Goal: Information Seeking & Learning: Learn about a topic

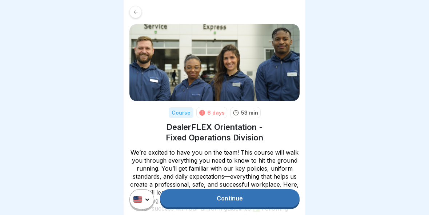
click at [243, 203] on link "Continue" at bounding box center [230, 198] width 140 height 18
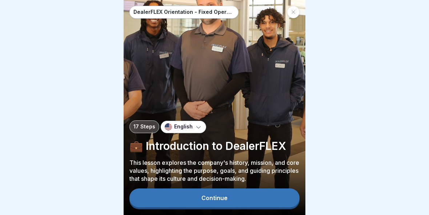
click at [224, 199] on div "Continue" at bounding box center [214, 197] width 26 height 7
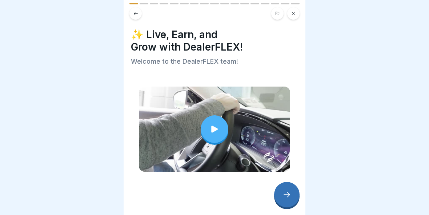
click at [216, 130] on icon at bounding box center [214, 129] width 10 height 10
click at [292, 198] on div at bounding box center [286, 194] width 25 height 25
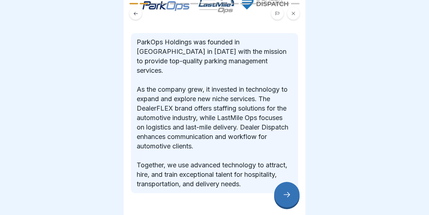
scroll to position [107, 0]
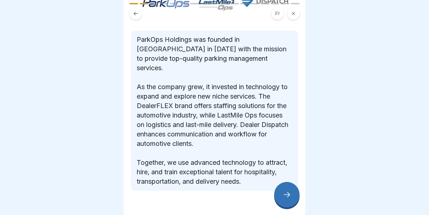
click at [287, 192] on icon at bounding box center [286, 194] width 9 height 9
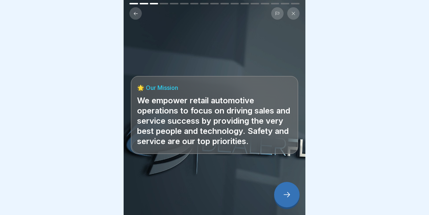
click at [288, 197] on icon at bounding box center [286, 194] width 7 height 5
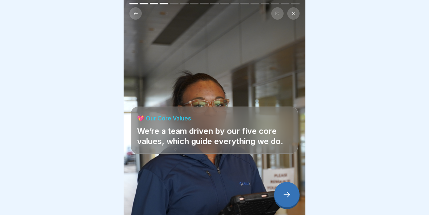
click at [288, 195] on icon at bounding box center [286, 194] width 7 height 5
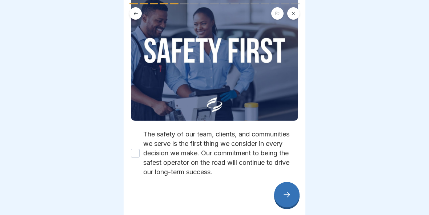
scroll to position [85, 0]
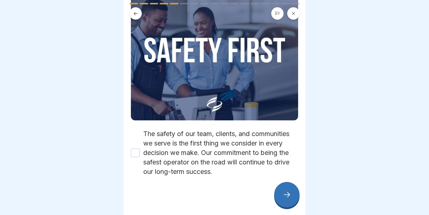
click at [289, 197] on icon at bounding box center [286, 194] width 7 height 5
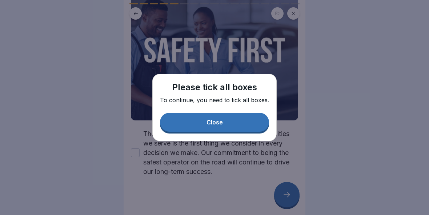
click at [233, 122] on button "Close" at bounding box center [214, 122] width 109 height 19
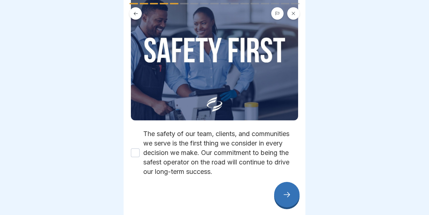
click at [138, 153] on button "The safety of our team, clients, and communities we serve is the first thing we…" at bounding box center [135, 152] width 9 height 9
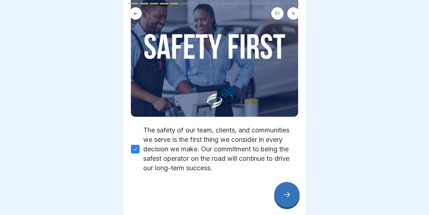
scroll to position [88, 0]
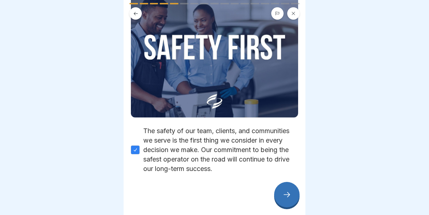
click at [283, 196] on icon at bounding box center [286, 194] width 9 height 9
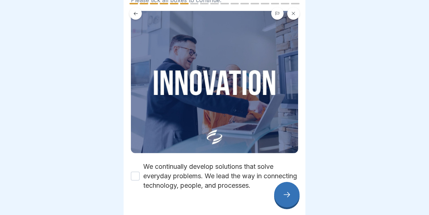
scroll to position [57, 0]
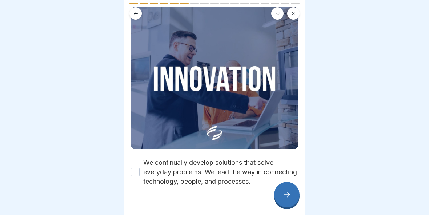
click at [136, 173] on button "We continually develop solutions that solve everyday problems. We lead the way …" at bounding box center [135, 171] width 9 height 9
click at [291, 197] on icon at bounding box center [286, 194] width 9 height 9
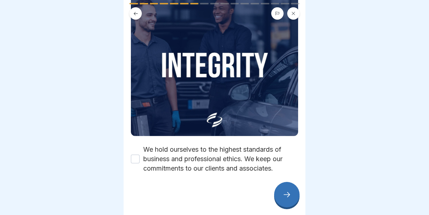
scroll to position [69, 0]
click at [134, 158] on button "We hold ourselves to the highest standards of business and professional ethics.…" at bounding box center [135, 159] width 9 height 9
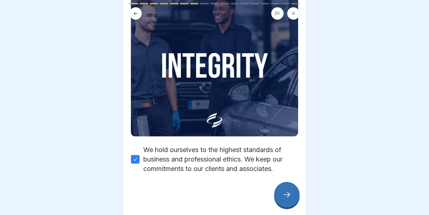
click at [293, 189] on div at bounding box center [286, 194] width 25 height 25
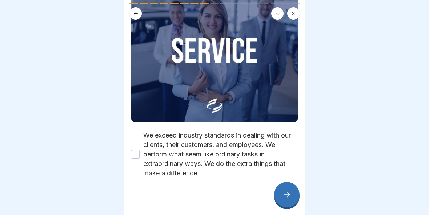
scroll to position [85, 0]
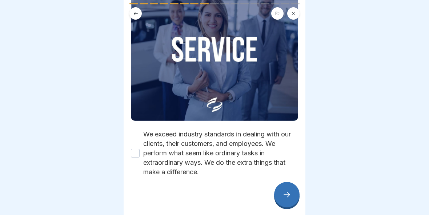
click at [133, 153] on button "We exceed industry standards in dealing with our clients, their customers, and …" at bounding box center [135, 153] width 9 height 9
click at [290, 193] on icon at bounding box center [286, 194] width 9 height 9
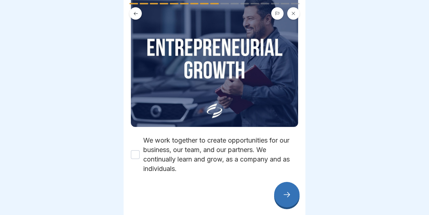
scroll to position [79, 0]
click at [136, 153] on button "We work together to create opportunities for our business, our team, and our pa…" at bounding box center [135, 154] width 9 height 9
click at [288, 194] on icon at bounding box center [286, 194] width 9 height 9
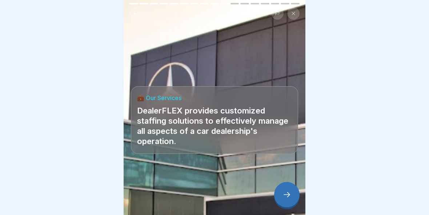
click at [286, 195] on icon at bounding box center [286, 194] width 9 height 9
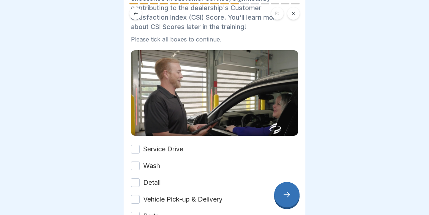
scroll to position [65, 0]
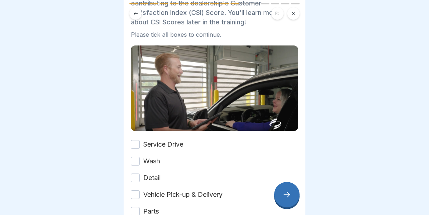
click at [134, 143] on button "Service Drive" at bounding box center [135, 144] width 9 height 9
click at [137, 160] on button "Wash" at bounding box center [135, 161] width 9 height 9
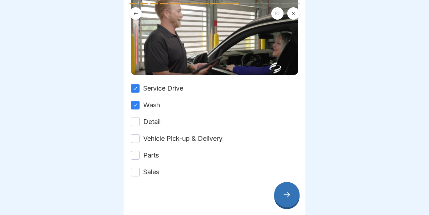
scroll to position [124, 0]
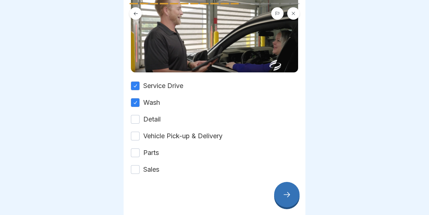
click at [143, 115] on label "Detail" at bounding box center [151, 118] width 17 height 9
click at [140, 115] on button "Detail" at bounding box center [135, 119] width 9 height 9
click at [137, 137] on button "Vehicle Pick-up & Delivery" at bounding box center [135, 136] width 9 height 9
click at [137, 150] on button "Parts" at bounding box center [135, 152] width 9 height 9
click at [136, 171] on button "Sales" at bounding box center [135, 169] width 9 height 9
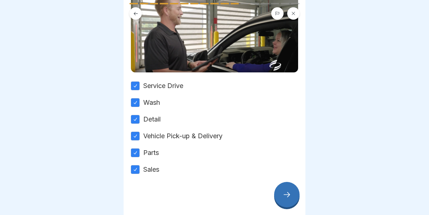
click at [294, 189] on div at bounding box center [286, 194] width 25 height 25
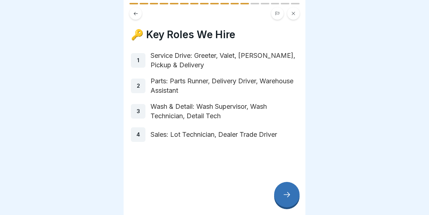
click at [291, 198] on div at bounding box center [286, 194] width 25 height 25
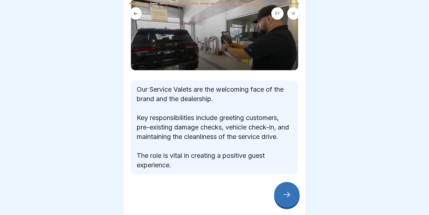
scroll to position [53, 0]
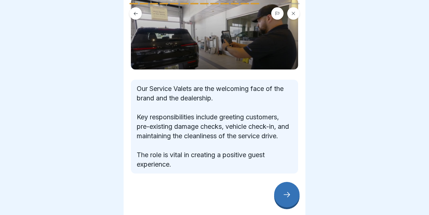
click at [288, 195] on icon at bounding box center [286, 194] width 7 height 5
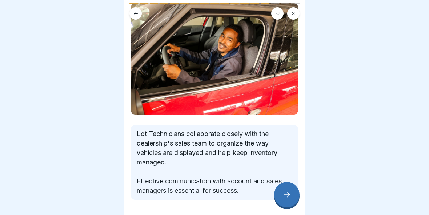
scroll to position [68, 0]
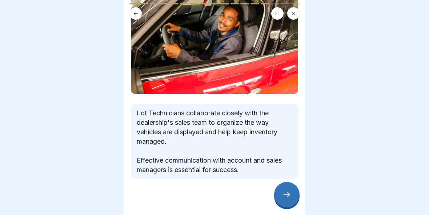
click at [288, 196] on icon at bounding box center [286, 194] width 7 height 5
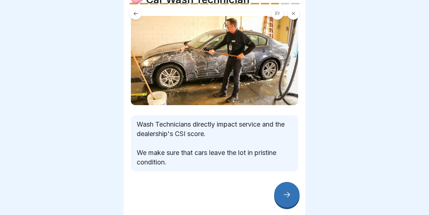
scroll to position [35, 0]
click at [286, 193] on icon at bounding box center [286, 194] width 9 height 9
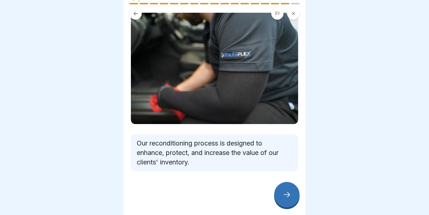
scroll to position [38, 0]
click at [292, 198] on div at bounding box center [286, 194] width 25 height 25
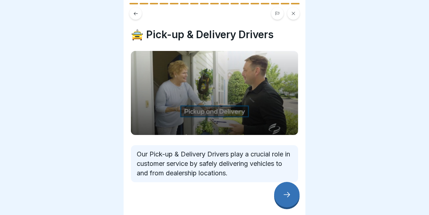
click at [292, 191] on div at bounding box center [286, 194] width 25 height 25
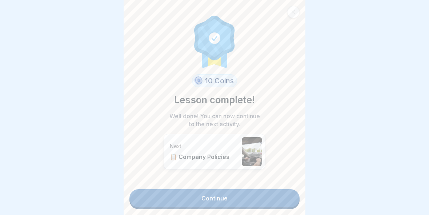
click at [238, 198] on link "Continue" at bounding box center [214, 198] width 170 height 18
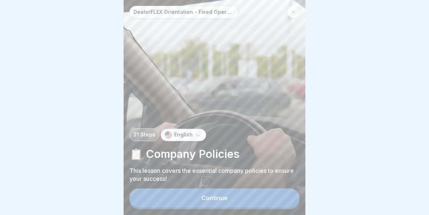
click at [225, 203] on button "Continue" at bounding box center [214, 197] width 170 height 19
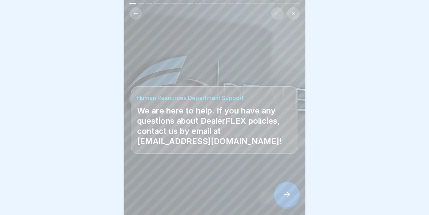
click at [280, 197] on div at bounding box center [286, 194] width 25 height 25
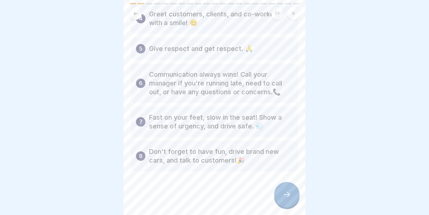
scroll to position [134, 0]
click at [288, 196] on icon at bounding box center [286, 194] width 9 height 9
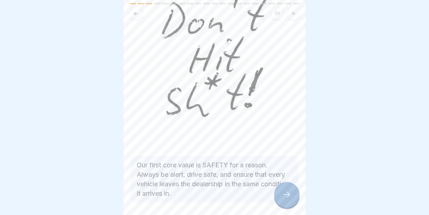
scroll to position [73, 0]
click at [291, 196] on div at bounding box center [286, 194] width 25 height 25
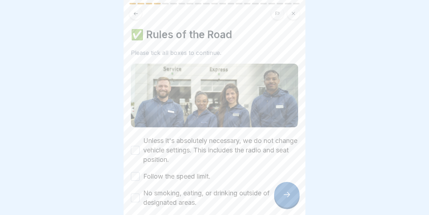
click at [135, 153] on button "Unless it's absolutely necessary, we do not change vehicle settings. This inclu…" at bounding box center [135, 150] width 9 height 9
click at [138, 173] on button "Follow the speed limit." at bounding box center [135, 176] width 9 height 9
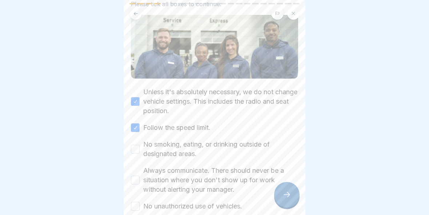
scroll to position [49, 0]
click at [136, 146] on button "No smoking, eating, or drinking outside of designated areas." at bounding box center [135, 148] width 9 height 9
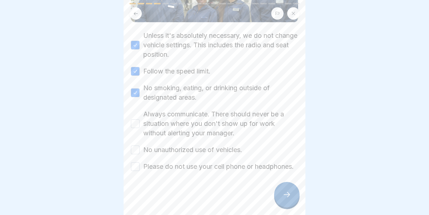
scroll to position [114, 0]
click at [137, 119] on button "Always communicate. There should never be a situation where you don't show up f…" at bounding box center [135, 123] width 9 height 9
click at [137, 145] on button "No unauthorized use of vehicles." at bounding box center [135, 149] width 9 height 9
click at [137, 162] on button "Please do not use your cell phone or headphones." at bounding box center [135, 166] width 9 height 9
click at [290, 191] on icon at bounding box center [286, 194] width 9 height 9
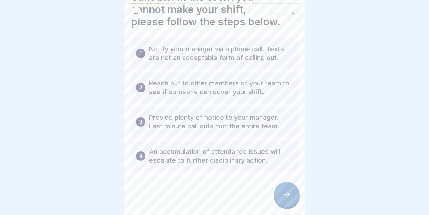
scroll to position [37, 0]
click at [289, 193] on icon at bounding box center [286, 194] width 9 height 9
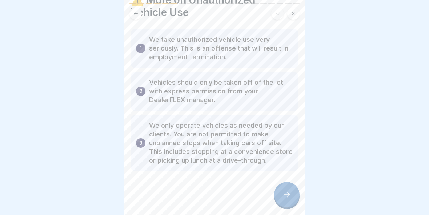
scroll to position [35, 0]
click at [289, 197] on icon at bounding box center [286, 194] width 9 height 9
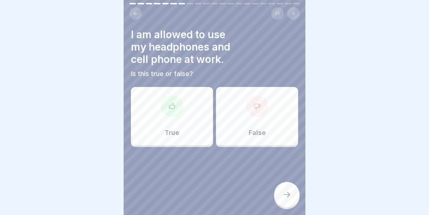
click at [259, 112] on div at bounding box center [257, 106] width 22 height 22
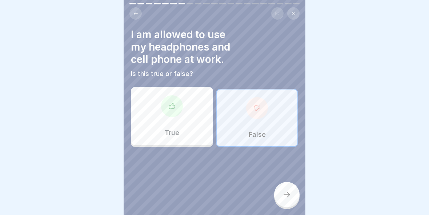
click at [256, 106] on icon at bounding box center [256, 107] width 7 height 7
click at [259, 137] on p "False" at bounding box center [256, 134] width 17 height 8
click at [289, 193] on icon at bounding box center [286, 194] width 9 height 9
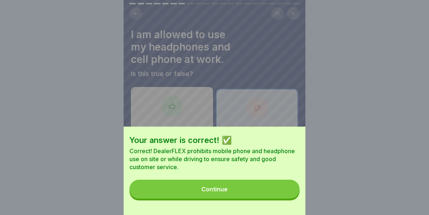
click at [227, 190] on button "Continue" at bounding box center [214, 188] width 170 height 19
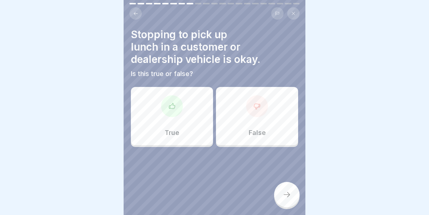
click at [259, 108] on icon at bounding box center [256, 105] width 7 height 7
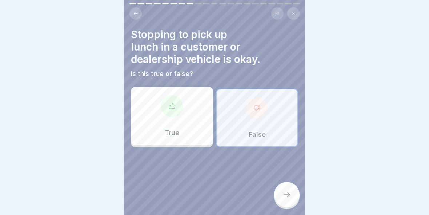
click at [279, 198] on div at bounding box center [286, 194] width 25 height 25
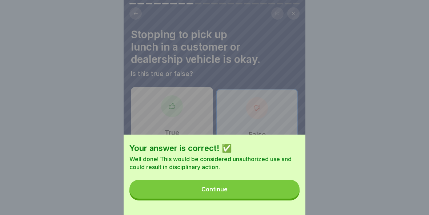
click at [268, 187] on button "Continue" at bounding box center [214, 188] width 170 height 19
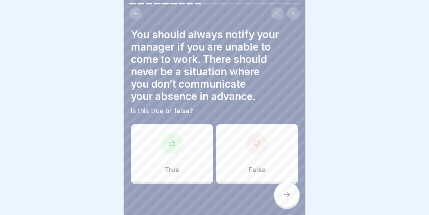
click at [168, 148] on div at bounding box center [172, 143] width 22 height 22
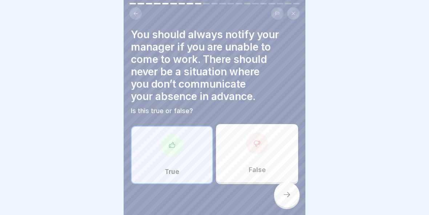
click at [291, 194] on div at bounding box center [286, 194] width 25 height 25
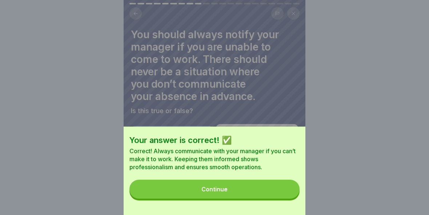
click at [280, 185] on button "Continue" at bounding box center [214, 188] width 170 height 19
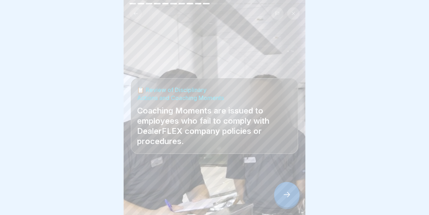
click at [288, 193] on icon at bounding box center [286, 194] width 9 height 9
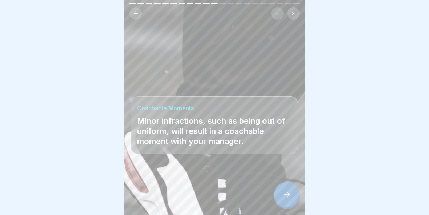
click at [290, 189] on div at bounding box center [286, 194] width 25 height 25
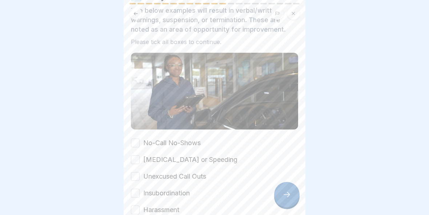
scroll to position [40, 0]
click at [137, 145] on button "No-Call No-Shows" at bounding box center [135, 142] width 9 height 9
click at [137, 159] on button "[MEDICAL_DATA] or Speeding" at bounding box center [135, 159] width 9 height 9
click at [138, 175] on button "Unexcused Call Outs" at bounding box center [135, 175] width 9 height 9
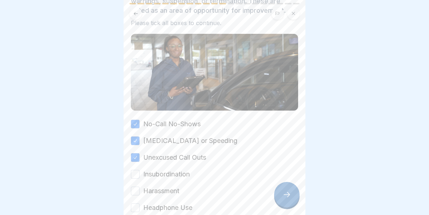
scroll to position [61, 0]
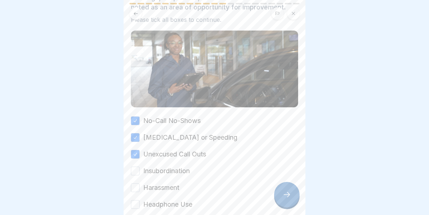
click at [138, 172] on button "Insubordination" at bounding box center [135, 170] width 9 height 9
click at [138, 186] on button "Harassment" at bounding box center [135, 187] width 9 height 9
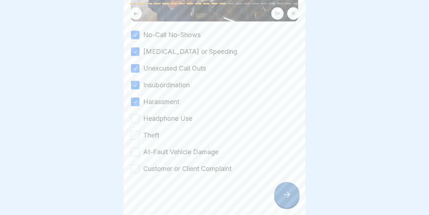
scroll to position [148, 0]
click at [139, 113] on div "No-Call No-Shows [MEDICAL_DATA] or Speeding Unexcused Call Outs Insubordination…" at bounding box center [214, 101] width 167 height 143
click at [138, 116] on button "Headphone Use" at bounding box center [135, 118] width 9 height 9
click at [132, 136] on button "Theft" at bounding box center [135, 134] width 9 height 9
click at [138, 150] on button "At-Fault Vehicle Damage" at bounding box center [135, 151] width 9 height 9
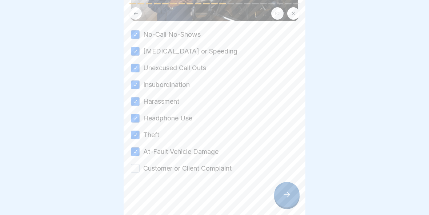
click at [139, 167] on button "Customer or Client Complaint" at bounding box center [135, 168] width 9 height 9
click at [294, 191] on div at bounding box center [286, 194] width 25 height 25
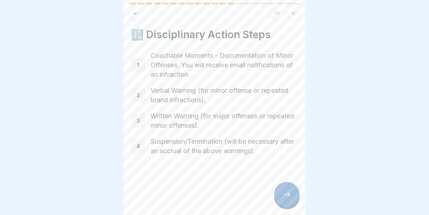
click at [287, 193] on icon at bounding box center [286, 194] width 9 height 9
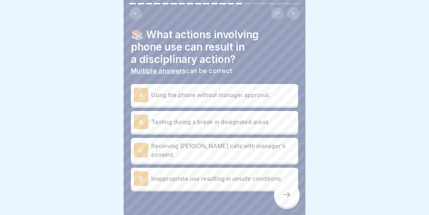
click at [217, 98] on p "Using the phone without manager approval." at bounding box center [223, 94] width 144 height 9
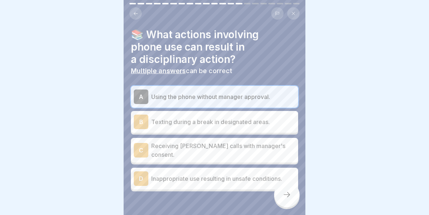
click at [189, 175] on p "Inappropriate use resulting in unsafe conditions." at bounding box center [223, 178] width 144 height 9
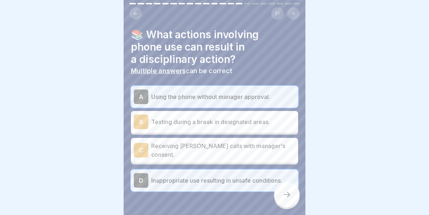
click at [290, 193] on icon at bounding box center [286, 194] width 9 height 9
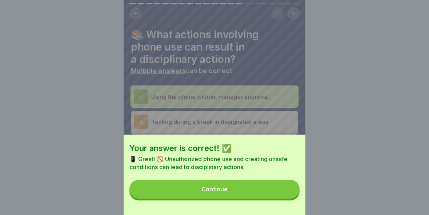
click at [248, 186] on button "Continue" at bounding box center [214, 188] width 170 height 19
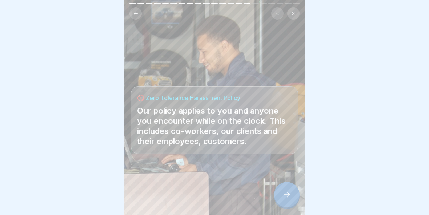
click at [291, 190] on div at bounding box center [286, 194] width 25 height 25
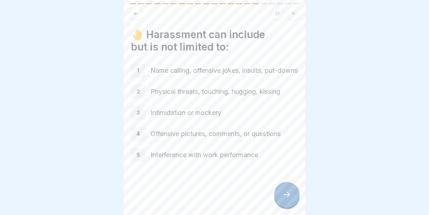
click at [286, 193] on icon at bounding box center [286, 194] width 9 height 9
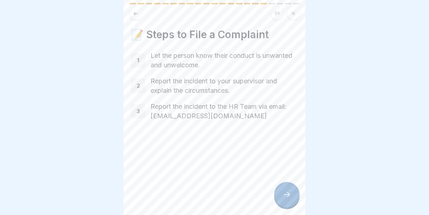
click at [289, 191] on icon at bounding box center [286, 194] width 9 height 9
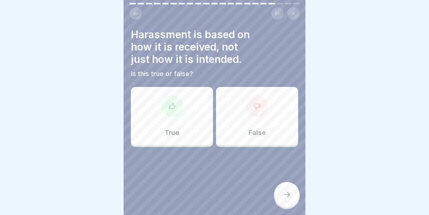
click at [171, 118] on div "True" at bounding box center [172, 116] width 82 height 58
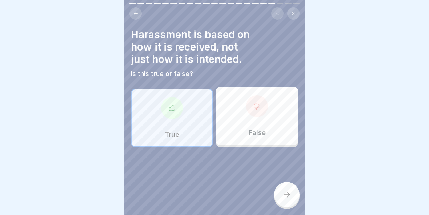
click at [294, 192] on div at bounding box center [286, 194] width 25 height 25
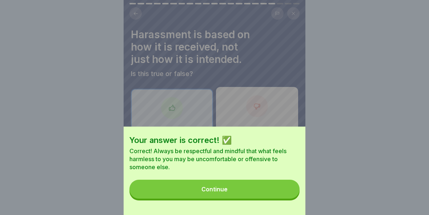
click at [250, 187] on button "Continue" at bounding box center [214, 188] width 170 height 19
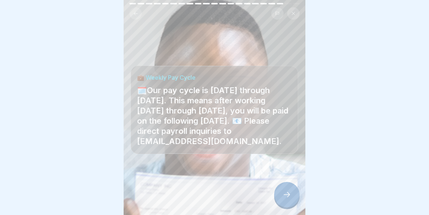
click at [292, 186] on div at bounding box center [286, 194] width 25 height 25
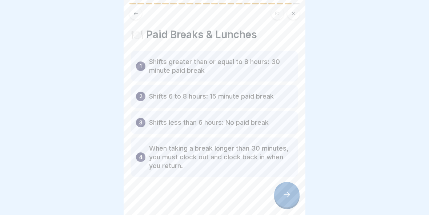
click at [290, 191] on icon at bounding box center [286, 194] width 9 height 9
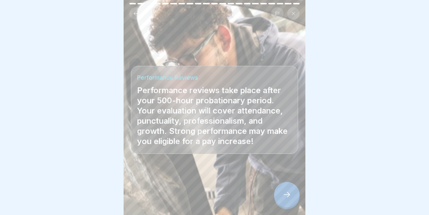
click at [290, 192] on icon at bounding box center [286, 194] width 9 height 9
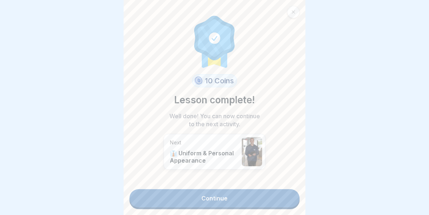
click at [272, 199] on link "Continue" at bounding box center [214, 198] width 170 height 18
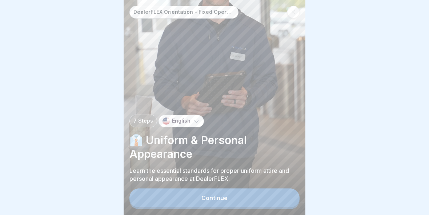
click at [265, 197] on button "Continue" at bounding box center [214, 197] width 170 height 19
click at [270, 194] on button "Continue" at bounding box center [214, 197] width 170 height 19
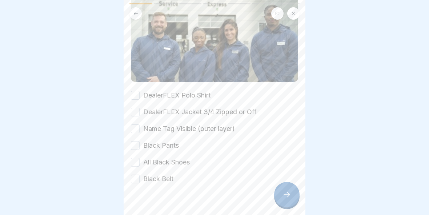
scroll to position [87, 0]
click at [144, 96] on label "DealerFLEX Polo Shirt" at bounding box center [176, 94] width 67 height 9
click at [140, 96] on button "DealerFLEX Polo Shirt" at bounding box center [135, 94] width 9 height 9
click at [132, 110] on button "DealerFLEX Jacket 3/4 Zipped or Off" at bounding box center [135, 111] width 9 height 9
click at [136, 127] on button "Name Tag Visible (outer layer)" at bounding box center [135, 128] width 9 height 9
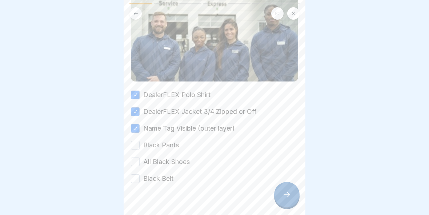
click at [136, 144] on button "Black Pants" at bounding box center [135, 145] width 9 height 9
click at [135, 159] on button "All Black Shoes" at bounding box center [135, 161] width 9 height 9
click at [137, 175] on button "Black Belt" at bounding box center [135, 178] width 9 height 9
click at [290, 193] on icon at bounding box center [286, 194] width 9 height 9
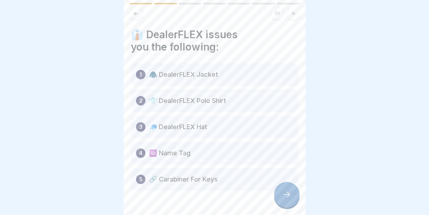
click at [285, 199] on div at bounding box center [286, 194] width 25 height 25
click at [286, 197] on icon at bounding box center [286, 194] width 9 height 9
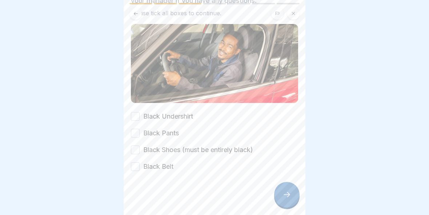
scroll to position [58, 0]
click at [137, 120] on button "Black Undershirt" at bounding box center [135, 116] width 9 height 9
click at [137, 133] on button "Black Pants" at bounding box center [135, 133] width 9 height 9
click at [137, 151] on button "Black Shoes (must be entirely black)" at bounding box center [135, 149] width 9 height 9
click at [137, 166] on button "Black Belt" at bounding box center [135, 166] width 9 height 9
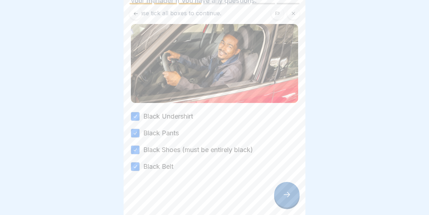
click at [291, 191] on div at bounding box center [286, 194] width 25 height 25
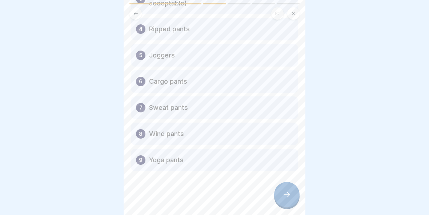
scroll to position [132, 0]
click at [290, 191] on icon at bounding box center [286, 194] width 9 height 9
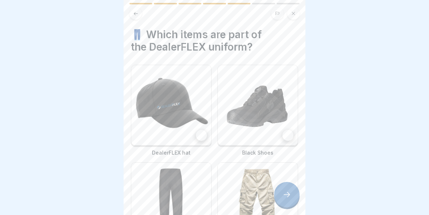
click at [202, 136] on div at bounding box center [201, 135] width 11 height 11
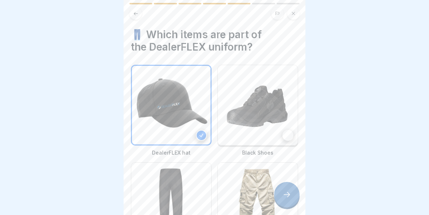
click at [292, 135] on div at bounding box center [287, 135] width 11 height 11
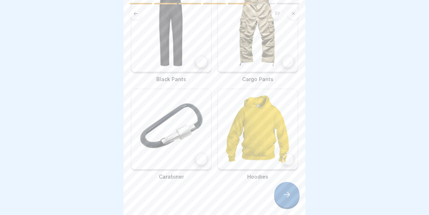
scroll to position [171, 0]
click at [202, 64] on div at bounding box center [201, 61] width 11 height 11
click at [290, 191] on icon at bounding box center [286, 194] width 9 height 9
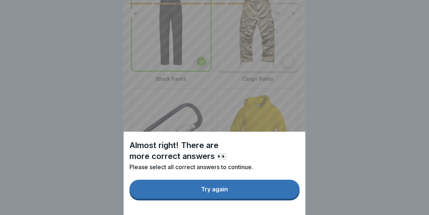
click at [278, 187] on button "Try again" at bounding box center [214, 188] width 170 height 19
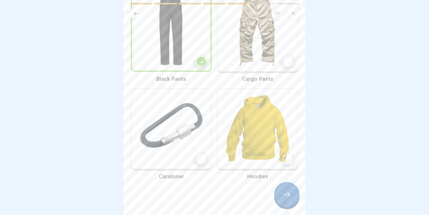
click at [295, 192] on div at bounding box center [286, 194] width 25 height 25
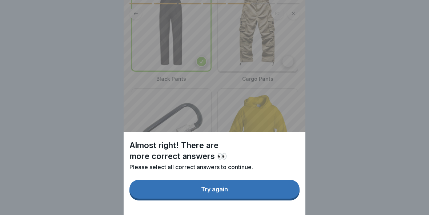
click at [254, 186] on button "Try again" at bounding box center [214, 188] width 170 height 19
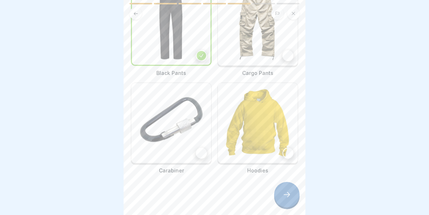
scroll to position [177, 0]
click at [288, 197] on icon at bounding box center [286, 194] width 9 height 9
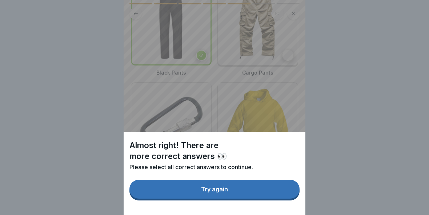
click at [234, 189] on button "Try again" at bounding box center [214, 188] width 170 height 19
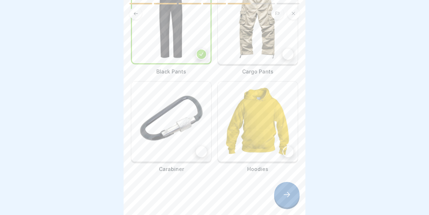
scroll to position [179, 0]
click at [199, 154] on div at bounding box center [201, 151] width 11 height 11
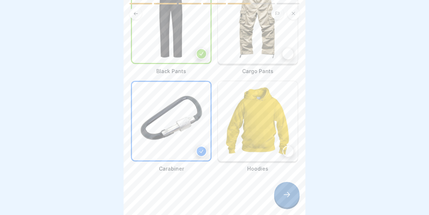
click at [201, 52] on icon at bounding box center [201, 53] width 5 height 5
click at [288, 195] on icon at bounding box center [286, 194] width 9 height 9
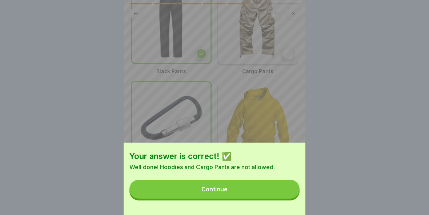
click at [245, 189] on button "Continue" at bounding box center [214, 188] width 170 height 19
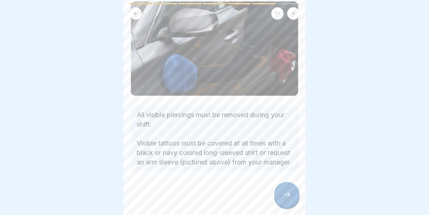
scroll to position [59, 0]
click at [290, 195] on icon at bounding box center [286, 194] width 9 height 9
click at [286, 194] on icon at bounding box center [286, 194] width 9 height 9
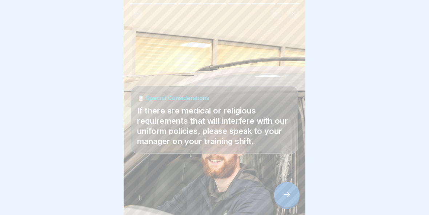
click at [284, 194] on icon at bounding box center [286, 194] width 7 height 5
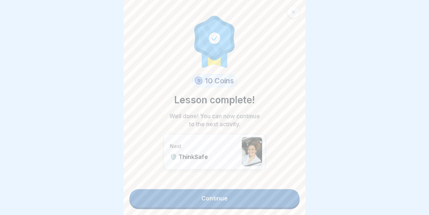
click at [240, 191] on link "Continue" at bounding box center [214, 198] width 170 height 18
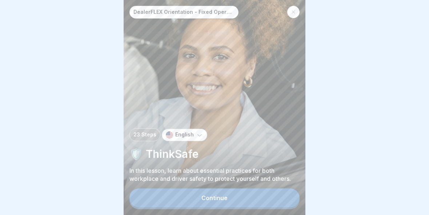
click at [188, 192] on button "Continue" at bounding box center [214, 197] width 170 height 19
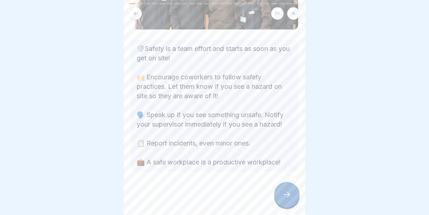
scroll to position [94, 0]
click at [285, 191] on icon at bounding box center [286, 194] width 9 height 9
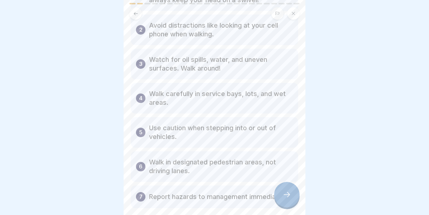
scroll to position [80, 0]
click at [284, 190] on icon at bounding box center [286, 194] width 9 height 9
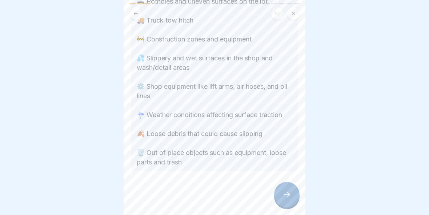
scroll to position [125, 0]
click at [284, 191] on icon at bounding box center [286, 194] width 9 height 9
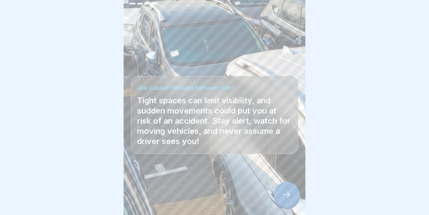
click at [291, 189] on div at bounding box center [286, 194] width 25 height 25
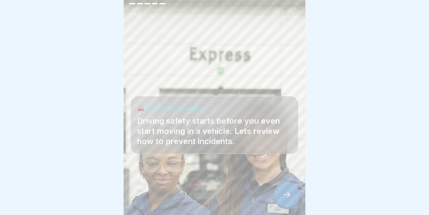
click at [286, 201] on div at bounding box center [286, 194] width 25 height 25
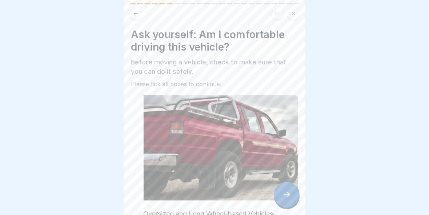
click at [288, 192] on icon at bounding box center [286, 194] width 9 height 9
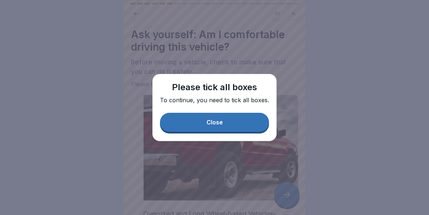
click at [245, 121] on button "Close" at bounding box center [214, 122] width 109 height 19
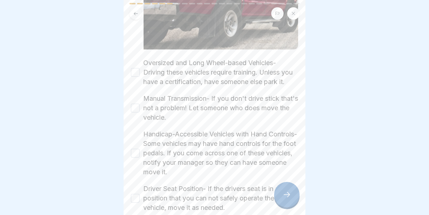
scroll to position [149, 0]
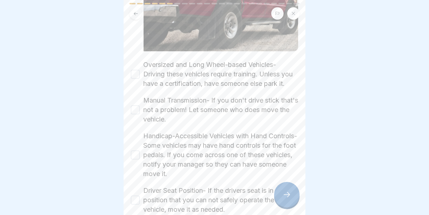
click at [136, 74] on button "Oversized and Long Wheel-based Vehicles- Driving these vehicles require trainin…" at bounding box center [135, 74] width 9 height 9
click at [138, 108] on button "Manual Transmission- If you don't drive stick that's not a problem! Let someone…" at bounding box center [135, 109] width 9 height 9
click at [133, 158] on button "Handicap-Accessible Vehicles with Hand Controls- Some vehicles may have hand co…" at bounding box center [135, 154] width 9 height 9
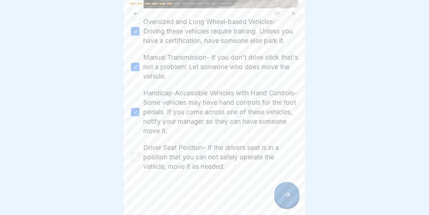
scroll to position [192, 0]
click at [133, 157] on button "Driver Seat Position- If the drivers seat is in a position that you can not saf…" at bounding box center [135, 157] width 9 height 9
click at [290, 193] on icon at bounding box center [286, 194] width 9 height 9
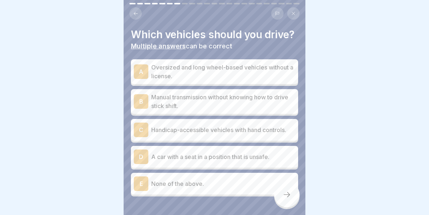
click at [151, 180] on p "None of the above." at bounding box center [223, 183] width 144 height 9
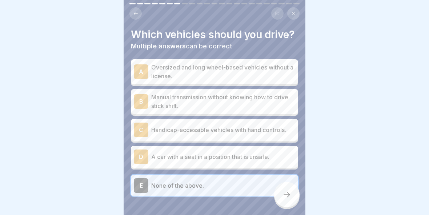
click at [287, 191] on icon at bounding box center [286, 194] width 9 height 9
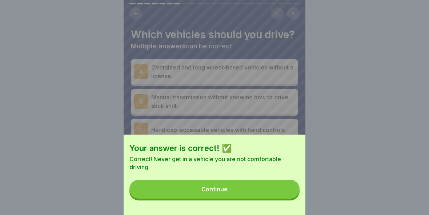
click at [233, 190] on button "Continue" at bounding box center [214, 188] width 170 height 19
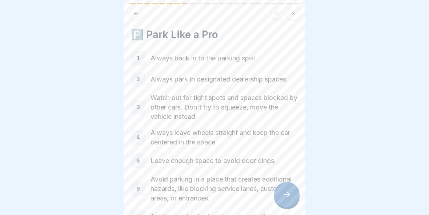
click at [285, 194] on icon at bounding box center [286, 194] width 9 height 9
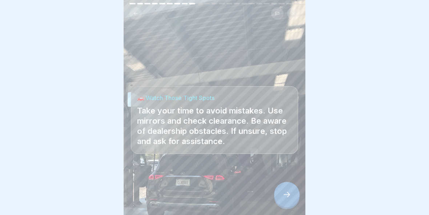
click at [291, 187] on div at bounding box center [286, 194] width 25 height 25
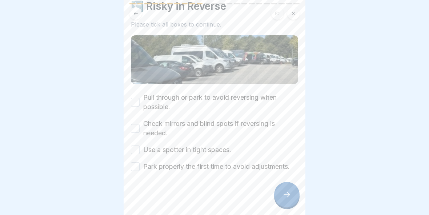
scroll to position [28, 0]
click at [132, 96] on div "Pull through or park to avoid reversing when possible." at bounding box center [214, 102] width 167 height 19
click at [133, 104] on button "Pull through or park to avoid reversing when possible." at bounding box center [135, 102] width 9 height 9
click at [138, 128] on button "Check mirrors and blind spots if reversing is needed." at bounding box center [135, 128] width 9 height 9
click at [138, 147] on button "Use a spotter in tight spaces." at bounding box center [135, 149] width 9 height 9
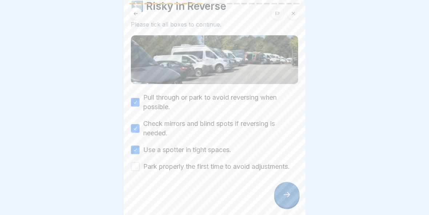
click at [138, 167] on button "Park properly the first time to avoid adjustments." at bounding box center [135, 166] width 9 height 9
click at [296, 192] on div at bounding box center [286, 194] width 25 height 25
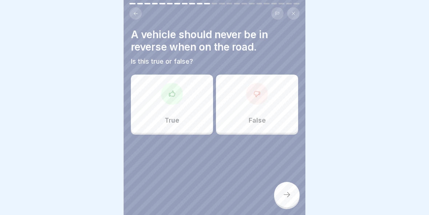
click at [176, 90] on div at bounding box center [172, 94] width 22 height 22
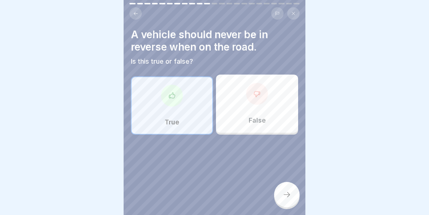
click at [294, 192] on div at bounding box center [286, 194] width 25 height 25
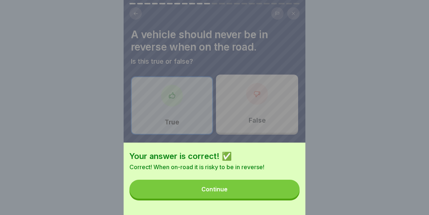
click at [254, 185] on button "Continue" at bounding box center [214, 188] width 170 height 19
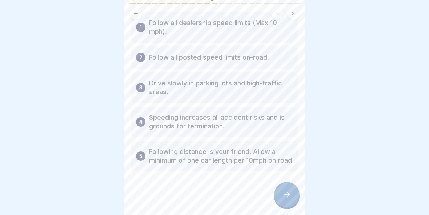
scroll to position [39, 0]
click at [289, 192] on icon at bounding box center [286, 194] width 9 height 9
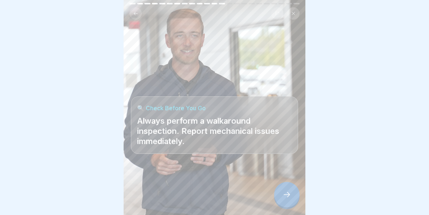
click at [286, 192] on icon at bounding box center [286, 194] width 9 height 9
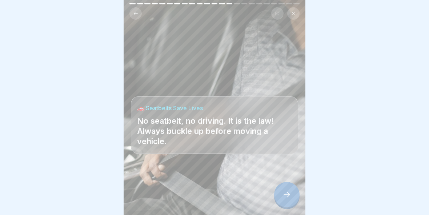
click at [288, 190] on icon at bounding box center [286, 194] width 9 height 9
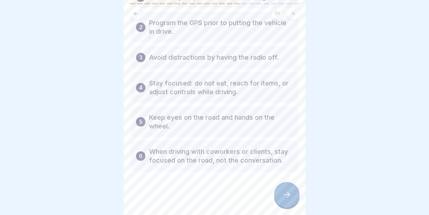
scroll to position [65, 0]
click at [289, 188] on div at bounding box center [286, 194] width 25 height 25
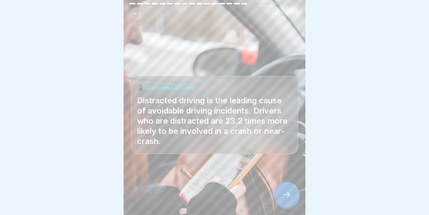
click at [291, 189] on div at bounding box center [286, 194] width 25 height 25
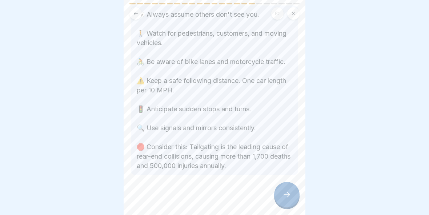
scroll to position [118, 0]
click at [283, 190] on icon at bounding box center [286, 194] width 9 height 9
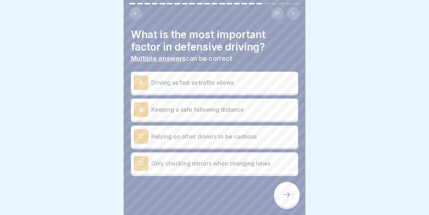
click at [224, 105] on p "Keeping a safe following distance" at bounding box center [223, 109] width 144 height 9
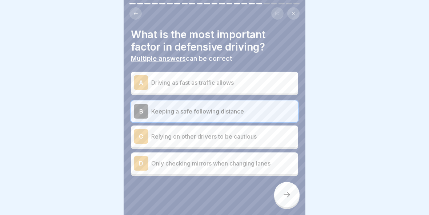
click at [249, 78] on p "Driving as fast as traffic allows" at bounding box center [223, 82] width 144 height 9
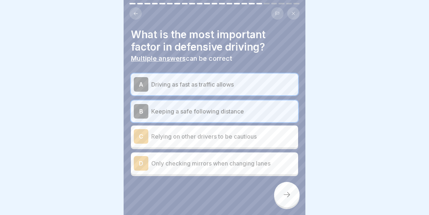
click at [290, 195] on icon at bounding box center [286, 194] width 7 height 5
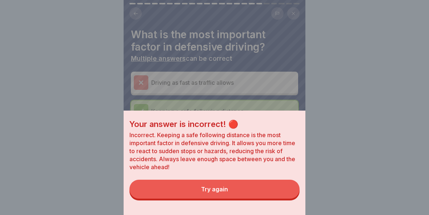
click at [235, 188] on button "Try again" at bounding box center [214, 188] width 170 height 19
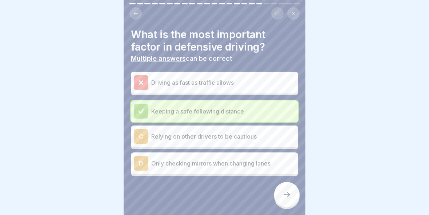
click at [285, 190] on icon at bounding box center [286, 194] width 9 height 9
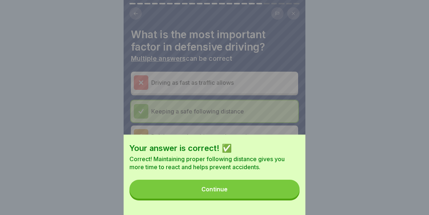
click at [262, 187] on button "Continue" at bounding box center [214, 188] width 170 height 19
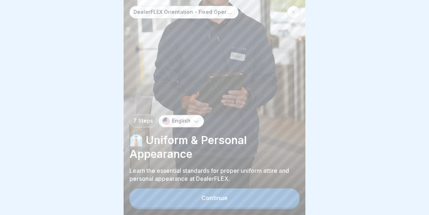
click at [244, 191] on button "Continue" at bounding box center [214, 197] width 170 height 19
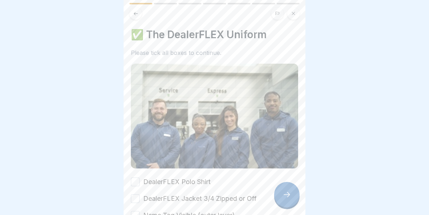
click at [287, 188] on div at bounding box center [286, 194] width 25 height 25
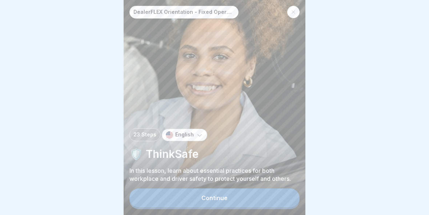
click at [244, 196] on button "Continue" at bounding box center [214, 197] width 170 height 19
click at [246, 201] on button "Continue" at bounding box center [214, 197] width 170 height 19
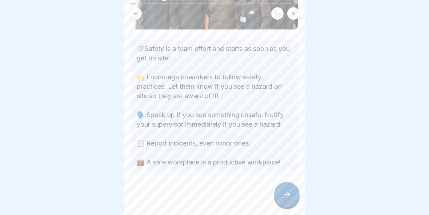
scroll to position [94, 0]
click at [288, 189] on div at bounding box center [286, 194] width 25 height 25
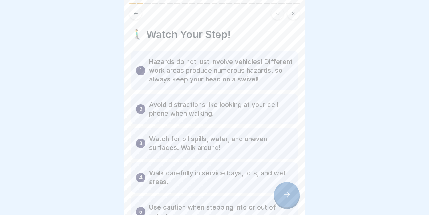
click at [290, 193] on icon at bounding box center [286, 194] width 9 height 9
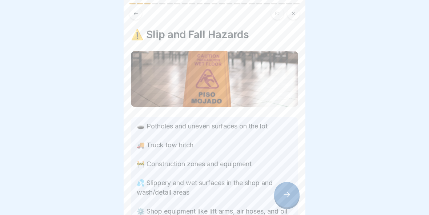
click at [293, 191] on div at bounding box center [286, 194] width 25 height 25
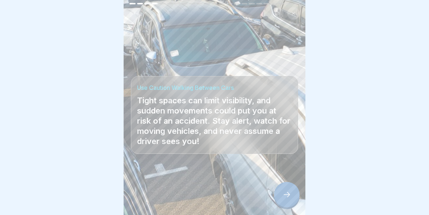
click at [286, 192] on icon at bounding box center [286, 194] width 9 height 9
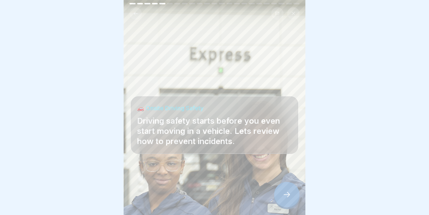
click at [291, 191] on div at bounding box center [286, 194] width 25 height 25
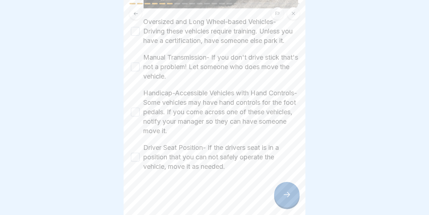
scroll to position [192, 0]
click at [288, 192] on icon at bounding box center [286, 194] width 9 height 9
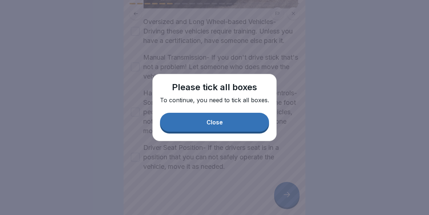
click at [249, 120] on button "Close" at bounding box center [214, 122] width 109 height 19
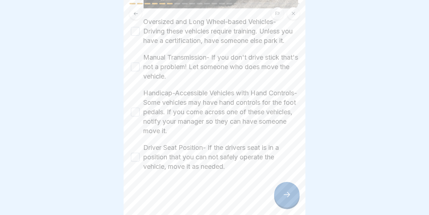
click at [138, 31] on button "Oversized and Long Wheel-based Vehicles- Driving these vehicles require trainin…" at bounding box center [135, 31] width 9 height 9
click at [139, 65] on button "Manual Transmission- If you don't drive stick that's not a problem! Let someone…" at bounding box center [135, 66] width 9 height 9
click at [139, 112] on button "Handicap-Accessible Vehicles with Hand Controls- Some vehicles may have hand co…" at bounding box center [135, 112] width 9 height 9
click at [136, 161] on button "Driver Seat Position- If the drivers seat is in a position that you can not saf…" at bounding box center [135, 157] width 9 height 9
click at [281, 189] on div at bounding box center [286, 194] width 25 height 25
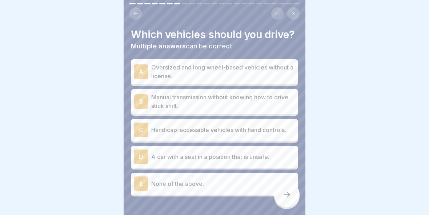
click at [142, 184] on div "E" at bounding box center [141, 183] width 15 height 15
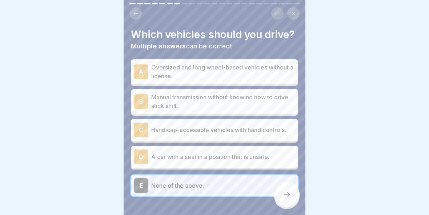
click at [288, 192] on icon at bounding box center [286, 194] width 9 height 9
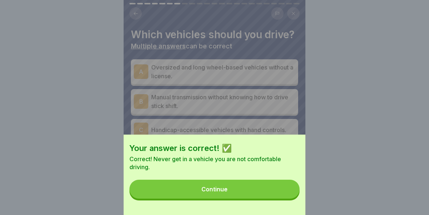
click at [256, 189] on button "Continue" at bounding box center [214, 188] width 170 height 19
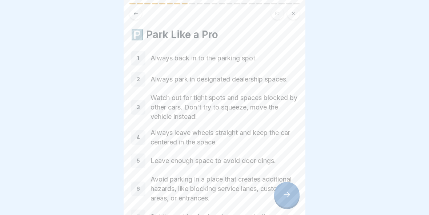
click at [290, 186] on div at bounding box center [286, 194] width 25 height 25
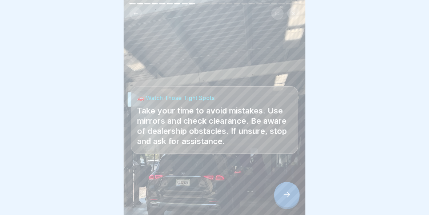
click at [285, 193] on icon at bounding box center [286, 194] width 9 height 9
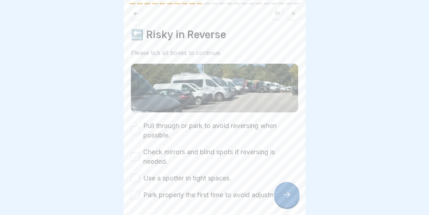
click at [137, 126] on button "Pull through or park to avoid reversing when possible." at bounding box center [135, 130] width 9 height 9
click at [140, 151] on div "Check mirrors and blind spots if reversing is needed." at bounding box center [214, 156] width 167 height 19
click at [134, 156] on button "Check mirrors and blind spots if reversing is needed." at bounding box center [135, 156] width 9 height 9
click at [132, 179] on button "Use a spotter in tight spaces." at bounding box center [135, 178] width 9 height 9
click at [137, 196] on button "Park properly the first time to avoid adjustments." at bounding box center [135, 194] width 9 height 9
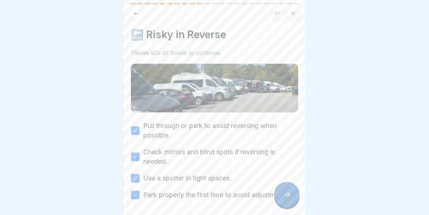
click at [285, 191] on icon at bounding box center [286, 194] width 9 height 9
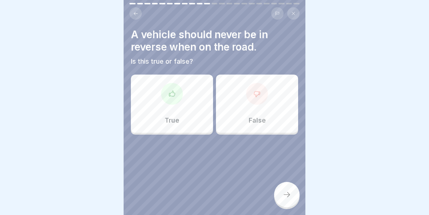
click at [169, 97] on div at bounding box center [172, 94] width 22 height 22
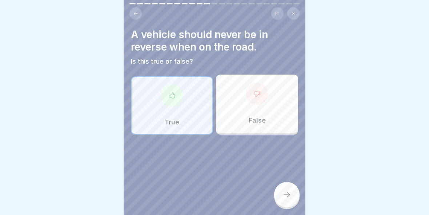
click at [287, 192] on icon at bounding box center [286, 194] width 7 height 5
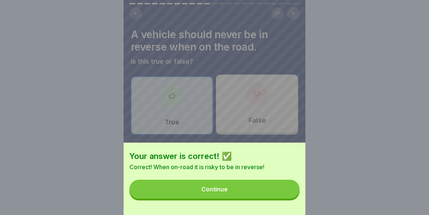
click at [249, 187] on button "Continue" at bounding box center [214, 188] width 170 height 19
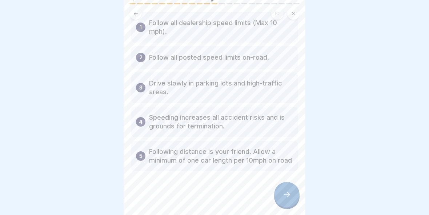
scroll to position [39, 0]
click at [288, 192] on icon at bounding box center [286, 194] width 9 height 9
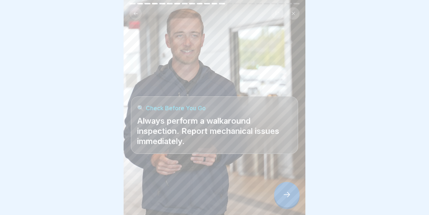
click at [289, 192] on icon at bounding box center [286, 194] width 9 height 9
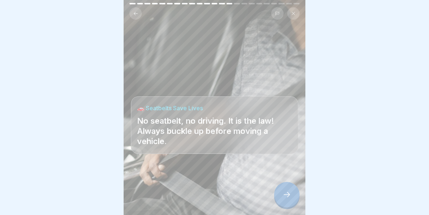
click at [291, 190] on div at bounding box center [286, 194] width 25 height 25
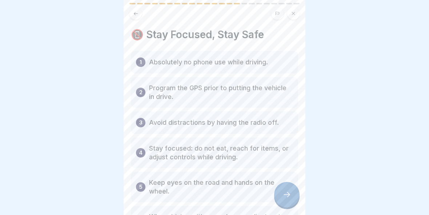
click at [288, 190] on icon at bounding box center [286, 194] width 9 height 9
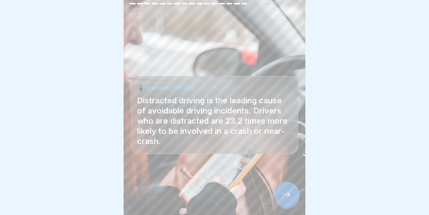
click at [291, 190] on icon at bounding box center [286, 194] width 9 height 9
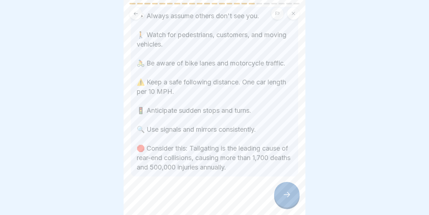
scroll to position [116, 0]
click at [292, 191] on div at bounding box center [286, 194] width 25 height 25
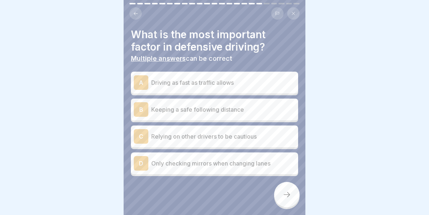
click at [267, 106] on p "Keeping a safe following distance" at bounding box center [223, 109] width 144 height 9
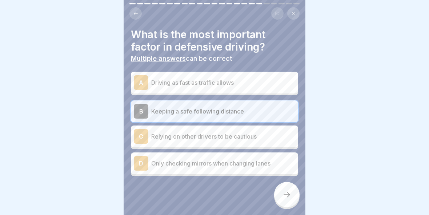
click at [288, 187] on div at bounding box center [286, 194] width 25 height 25
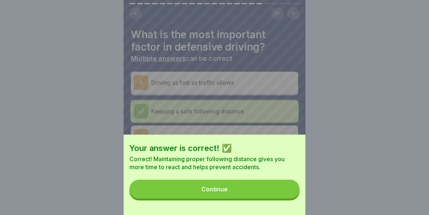
click at [249, 188] on button "Continue" at bounding box center [214, 188] width 170 height 19
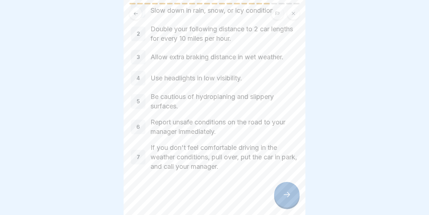
scroll to position [48, 0]
click at [287, 194] on icon at bounding box center [286, 194] width 7 height 5
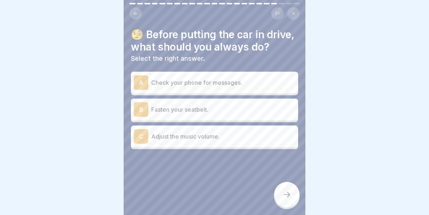
click at [255, 105] on p "Fasten your seatbelt." at bounding box center [223, 109] width 144 height 9
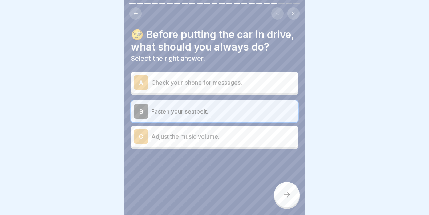
click at [294, 191] on div at bounding box center [286, 194] width 25 height 25
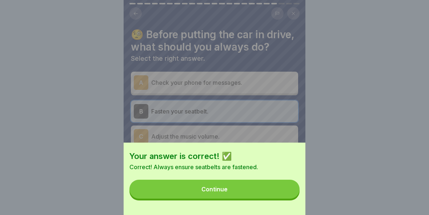
click at [248, 186] on button "Continue" at bounding box center [214, 188] width 170 height 19
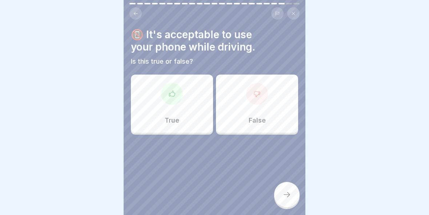
click at [260, 96] on icon at bounding box center [256, 93] width 7 height 7
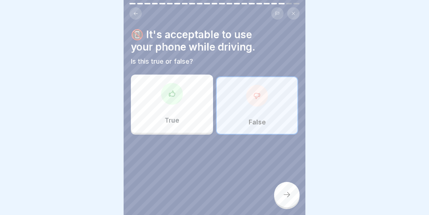
click at [289, 197] on icon at bounding box center [286, 194] width 9 height 9
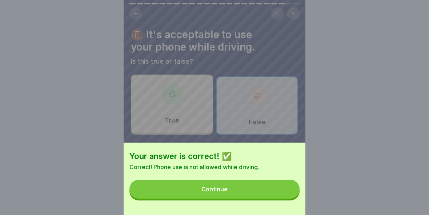
click at [258, 191] on button "Continue" at bounding box center [214, 188] width 170 height 19
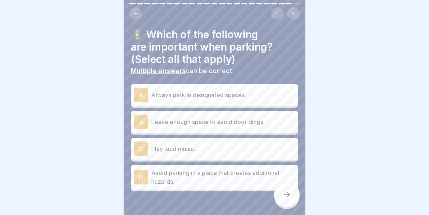
click at [218, 176] on p "Avoid parking in a place that creates additional hazards." at bounding box center [223, 176] width 144 height 17
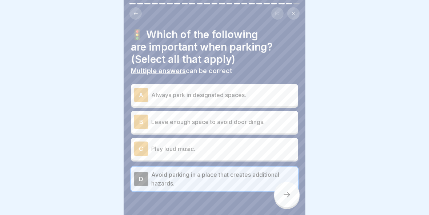
click at [272, 85] on div "A Always park in designated spaces." at bounding box center [214, 95] width 167 height 22
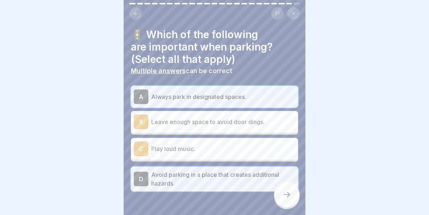
click at [288, 194] on icon at bounding box center [286, 194] width 7 height 5
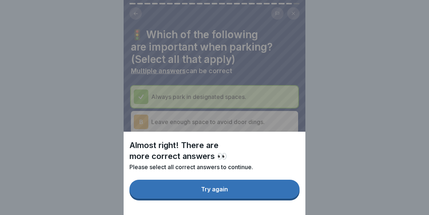
click at [243, 189] on button "Try again" at bounding box center [214, 188] width 170 height 19
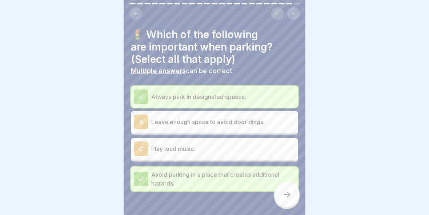
click at [265, 116] on div "B Leave enough space to avoid door dings." at bounding box center [214, 121] width 161 height 15
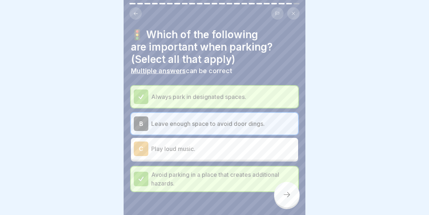
click at [284, 191] on icon at bounding box center [286, 194] width 9 height 9
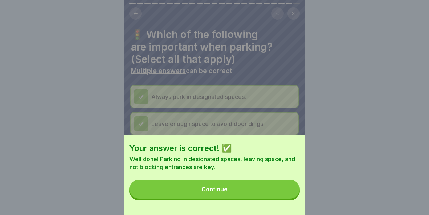
click at [254, 186] on button "Continue" at bounding box center [214, 188] width 170 height 19
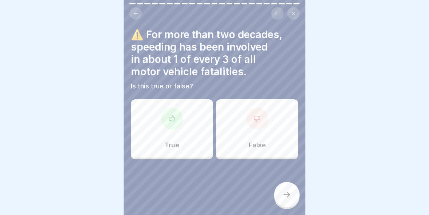
click at [183, 124] on div "True" at bounding box center [172, 128] width 82 height 58
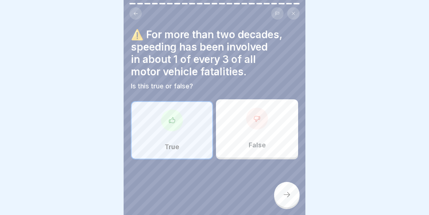
click at [289, 195] on icon at bounding box center [286, 194] width 9 height 9
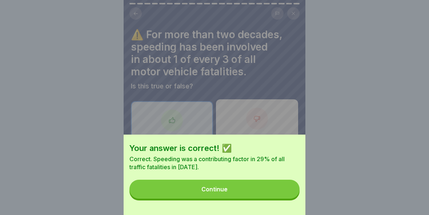
click at [253, 186] on button "Continue" at bounding box center [214, 188] width 170 height 19
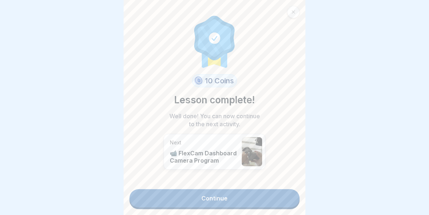
click at [252, 193] on link "Continue" at bounding box center [214, 198] width 170 height 18
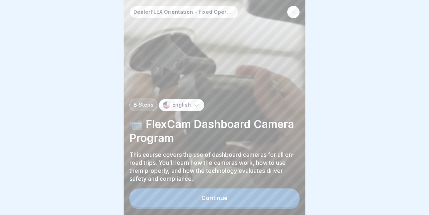
click at [250, 186] on div "DealerFLEX Orientation - Fixed Operations Division 8 Steps English 📹 FlexCam Da…" at bounding box center [215, 107] width 182 height 215
click at [256, 198] on button "Continue" at bounding box center [214, 197] width 170 height 19
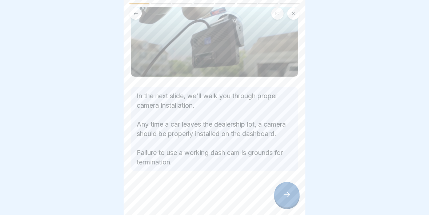
scroll to position [66, 0]
click at [287, 195] on icon at bounding box center [286, 194] width 9 height 9
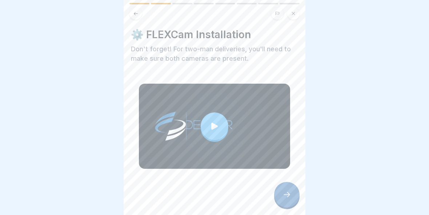
click at [222, 125] on div at bounding box center [215, 126] width 28 height 28
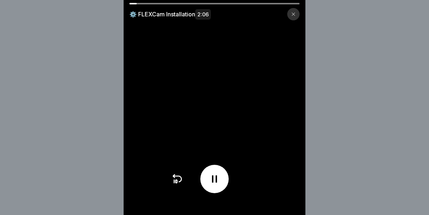
click at [215, 181] on icon at bounding box center [215, 179] width 12 height 12
click at [216, 177] on icon at bounding box center [214, 179] width 7 height 8
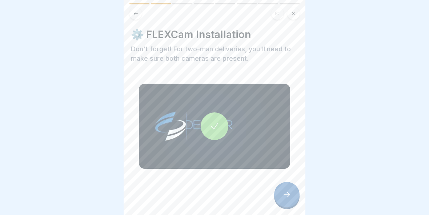
click at [291, 194] on div at bounding box center [286, 194] width 25 height 25
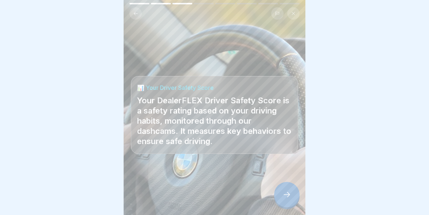
click at [293, 195] on div at bounding box center [286, 194] width 25 height 25
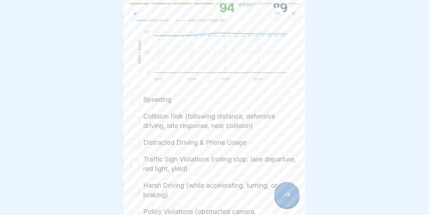
scroll to position [138, 0]
click at [136, 99] on button "Speeding" at bounding box center [135, 98] width 9 height 9
click at [133, 116] on button "Collision Risk (following distance, defensive driving, late response, near coll…" at bounding box center [135, 119] width 9 height 9
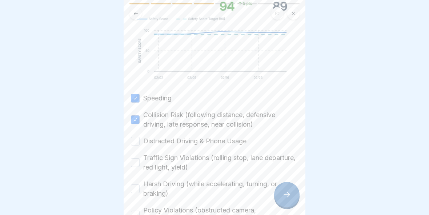
click at [133, 138] on button "Distracted Driving & Phone Usage" at bounding box center [135, 141] width 9 height 9
click at [134, 163] on button "Traffic Sign Violations (rolling stop, lane departure, red light, yield)" at bounding box center [135, 162] width 9 height 9
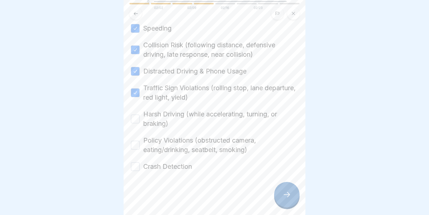
scroll to position [209, 0]
click at [134, 118] on button "Harsh Driving (while accelerating, turning, or braking)" at bounding box center [135, 118] width 9 height 9
click at [137, 144] on button "Policy Violations (obstructed camera, eating/drinking, seatbelt, smoking)" at bounding box center [135, 145] width 9 height 9
click at [139, 167] on button "Crash Detection" at bounding box center [135, 166] width 9 height 9
click at [293, 190] on div at bounding box center [286, 194] width 25 height 25
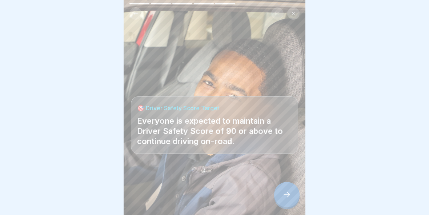
click at [287, 191] on icon at bounding box center [286, 194] width 9 height 9
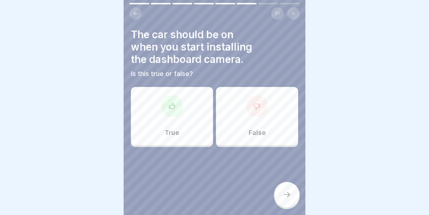
click at [256, 108] on icon at bounding box center [257, 106] width 6 height 5
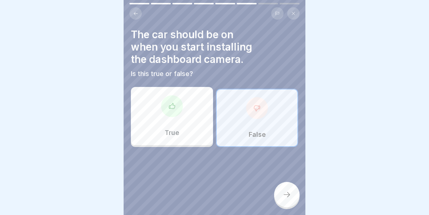
click at [285, 194] on icon at bounding box center [286, 194] width 7 height 5
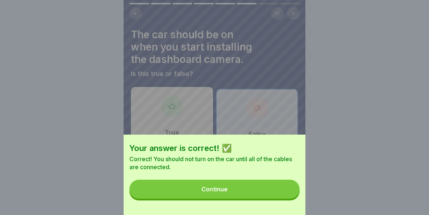
click at [256, 188] on button "Continue" at bounding box center [214, 188] width 170 height 19
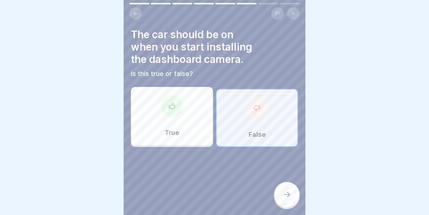
click at [285, 191] on icon at bounding box center [286, 194] width 9 height 9
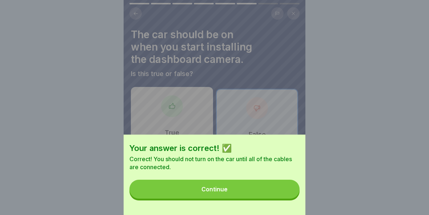
click at [260, 186] on button "Continue" at bounding box center [214, 188] width 170 height 19
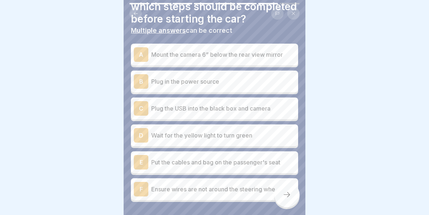
scroll to position [39, 0]
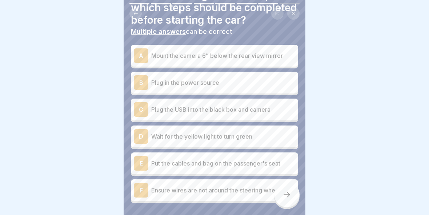
click at [272, 50] on div "A Mount the camera 6” below the rear view mirror" at bounding box center [214, 55] width 161 height 15
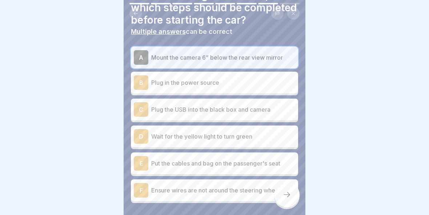
click at [274, 84] on p "Plug in the power source" at bounding box center [223, 82] width 144 height 9
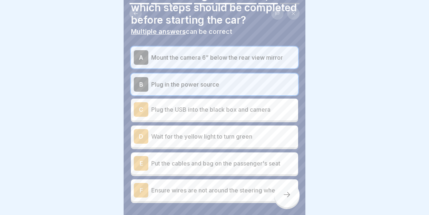
click at [277, 108] on p "Plug the USB into the black box and camera" at bounding box center [223, 109] width 144 height 9
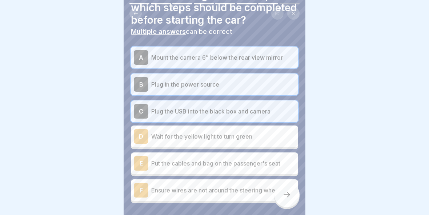
click at [266, 137] on p "Wait for the yellow light to turn green" at bounding box center [223, 136] width 144 height 9
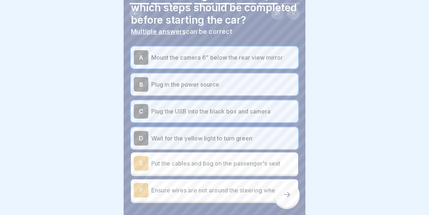
click at [229, 162] on p "Put the cables and bag on the passenger's seat" at bounding box center [223, 163] width 144 height 9
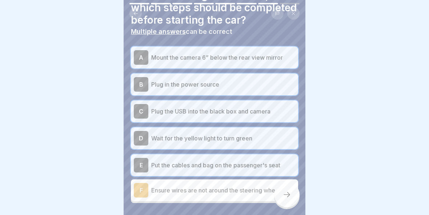
click at [216, 194] on p "Ensure wires are not around the steering wheel" at bounding box center [223, 190] width 144 height 9
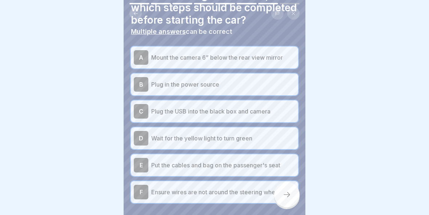
click at [290, 197] on icon at bounding box center [286, 194] width 9 height 9
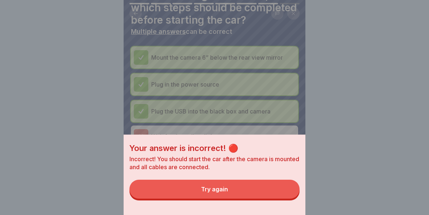
click at [239, 190] on button "Try again" at bounding box center [214, 188] width 170 height 19
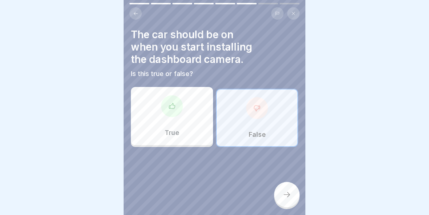
click at [258, 109] on icon at bounding box center [257, 107] width 6 height 5
click at [287, 198] on icon at bounding box center [286, 194] width 9 height 9
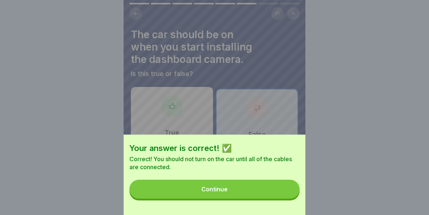
click at [255, 191] on button "Continue" at bounding box center [214, 188] width 170 height 19
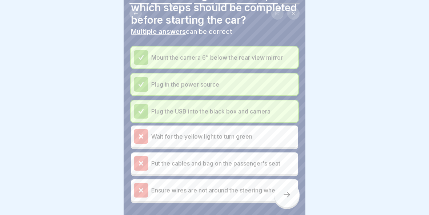
click at [286, 191] on icon at bounding box center [286, 194] width 9 height 9
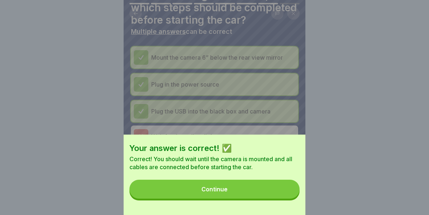
click at [250, 189] on button "Continue" at bounding box center [214, 188] width 170 height 19
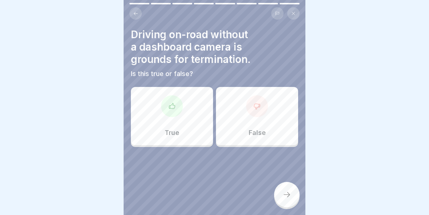
click at [289, 193] on icon at bounding box center [286, 194] width 9 height 9
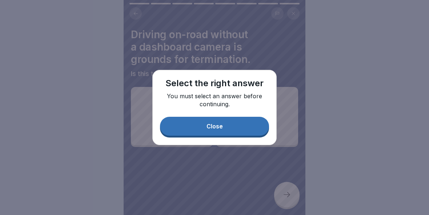
click at [240, 124] on button "Close" at bounding box center [214, 126] width 109 height 19
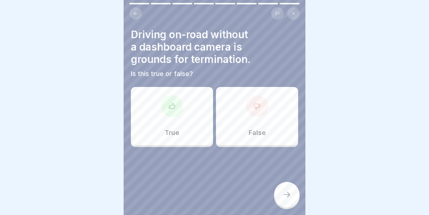
click at [172, 104] on icon at bounding box center [171, 105] width 7 height 7
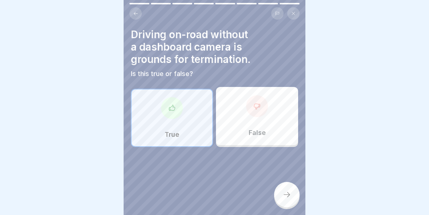
click at [295, 190] on div at bounding box center [286, 194] width 25 height 25
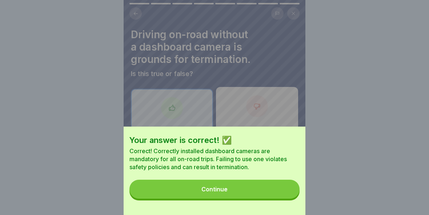
click at [259, 191] on button "Continue" at bounding box center [214, 188] width 170 height 19
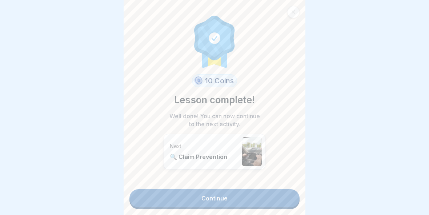
click at [245, 201] on link "Continue" at bounding box center [214, 198] width 170 height 18
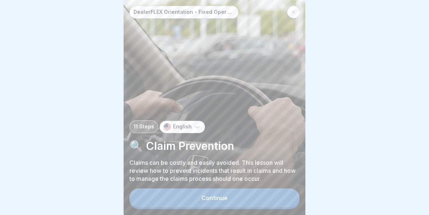
click at [248, 197] on button "Continue" at bounding box center [214, 197] width 170 height 19
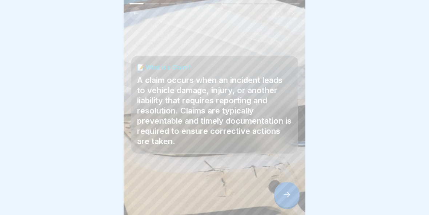
click at [292, 189] on div at bounding box center [286, 194] width 25 height 25
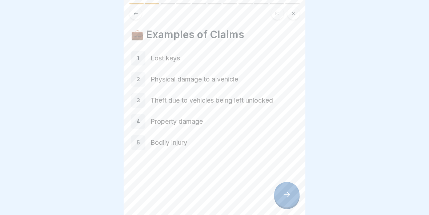
click at [286, 192] on icon at bounding box center [286, 194] width 9 height 9
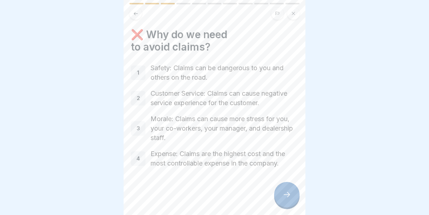
click at [288, 191] on icon at bounding box center [286, 194] width 9 height 9
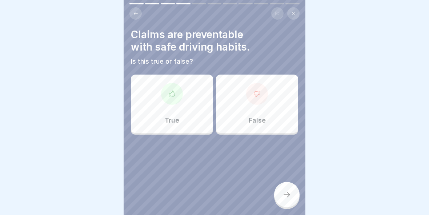
click at [171, 100] on div at bounding box center [172, 94] width 22 height 22
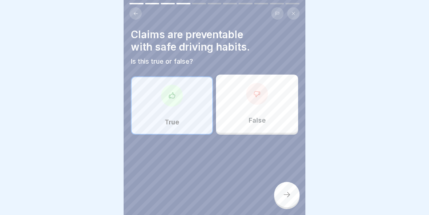
click at [293, 198] on div at bounding box center [286, 194] width 25 height 25
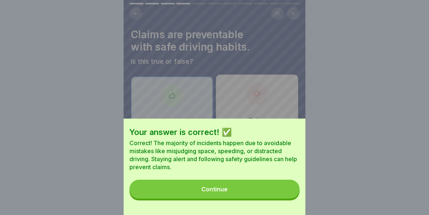
click at [270, 183] on button "Continue" at bounding box center [214, 188] width 170 height 19
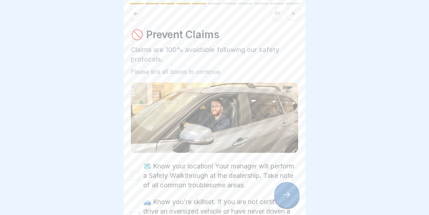
click at [304, 101] on div "🚫 Prevent Claims Claims are 100% avoidable following our safety protocols. Plea…" at bounding box center [215, 107] width 182 height 215
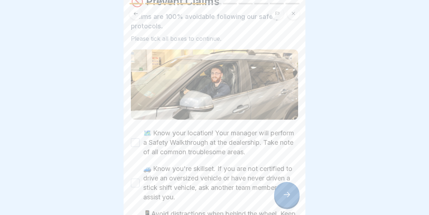
scroll to position [37, 0]
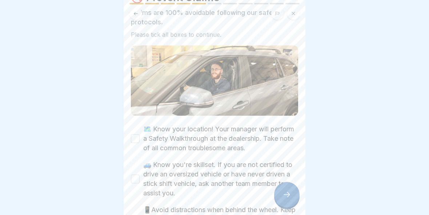
click at [136, 137] on button "🗺️ Know your location! Your manager will perform a Safety Walkthrough at the de…" at bounding box center [135, 138] width 9 height 9
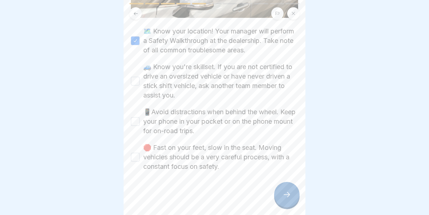
scroll to position [135, 0]
click at [132, 79] on button "🚙 Know you're skillset. If you are not certified to drive an oversized vehicle …" at bounding box center [135, 81] width 9 height 9
click at [135, 118] on button "📱Avoid distractions when behind the wheel. Keep your phone in your pocket or on…" at bounding box center [135, 121] width 9 height 9
click at [135, 154] on button "🛑 Fast on your feet, slow in the seat. Moving vehicles should be a very careful…" at bounding box center [135, 157] width 9 height 9
click at [291, 191] on div at bounding box center [286, 194] width 25 height 25
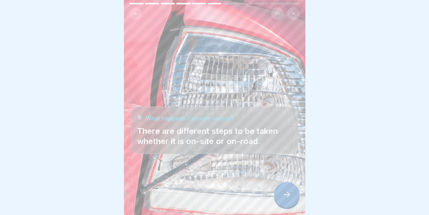
click at [289, 195] on icon at bounding box center [286, 194] width 7 height 5
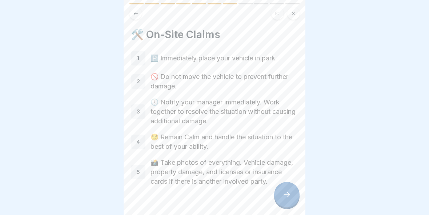
click at [287, 197] on icon at bounding box center [286, 194] width 9 height 9
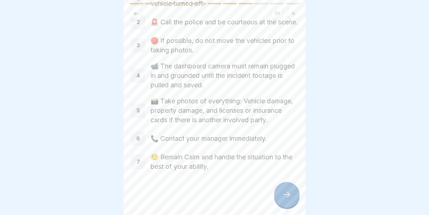
scroll to position [66, 0]
click at [292, 194] on div at bounding box center [286, 194] width 25 height 25
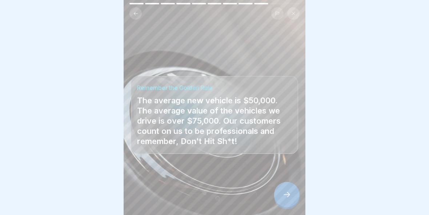
click at [290, 187] on div at bounding box center [286, 194] width 25 height 25
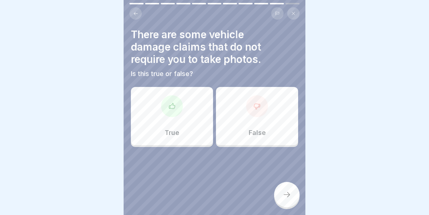
click at [258, 110] on div at bounding box center [257, 106] width 22 height 22
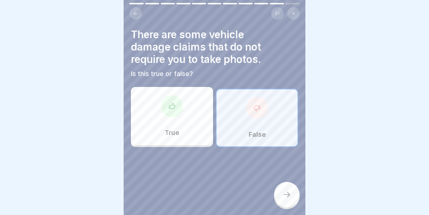
click at [288, 195] on icon at bounding box center [286, 194] width 9 height 9
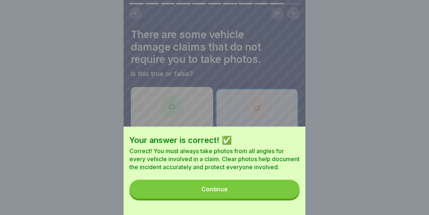
click at [266, 187] on button "Continue" at bounding box center [214, 188] width 170 height 19
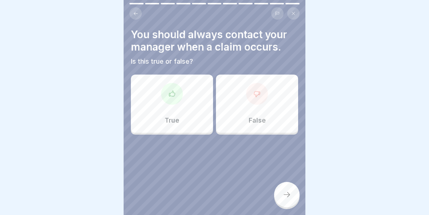
click at [174, 97] on icon at bounding box center [171, 93] width 7 height 7
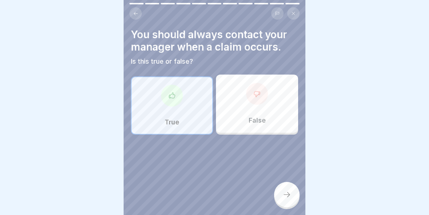
click at [291, 192] on div at bounding box center [286, 194] width 25 height 25
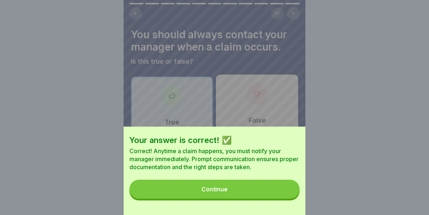
click at [266, 179] on button "Continue" at bounding box center [214, 188] width 170 height 19
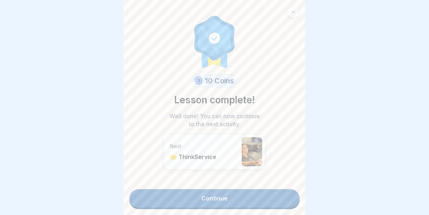
click at [250, 194] on link "Continue" at bounding box center [214, 198] width 170 height 18
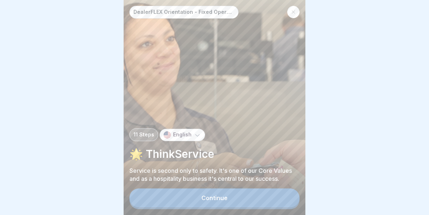
click at [246, 193] on button "Continue" at bounding box center [214, 197] width 170 height 19
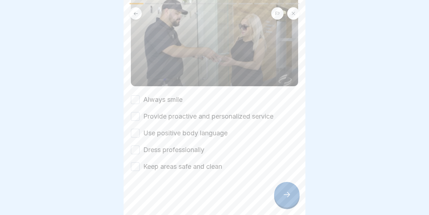
scroll to position [97, 0]
click at [137, 99] on button "Always smile" at bounding box center [135, 99] width 9 height 9
click at [134, 119] on button "Provide proactive and personalized service" at bounding box center [135, 116] width 9 height 9
click at [135, 132] on button "Use positive body language" at bounding box center [135, 133] width 9 height 9
click at [132, 153] on button "Dress professionally" at bounding box center [135, 149] width 9 height 9
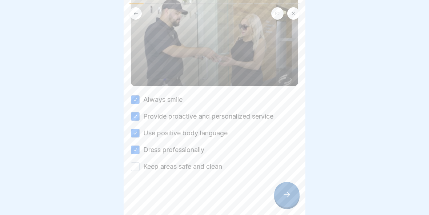
click at [137, 165] on button "Keep areas safe and clean" at bounding box center [135, 166] width 9 height 9
click at [284, 194] on icon at bounding box center [286, 194] width 7 height 5
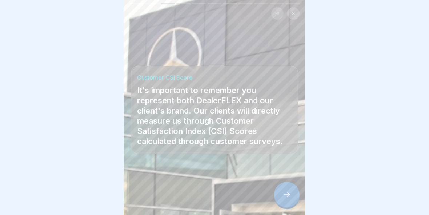
click at [291, 199] on div at bounding box center [286, 194] width 25 height 25
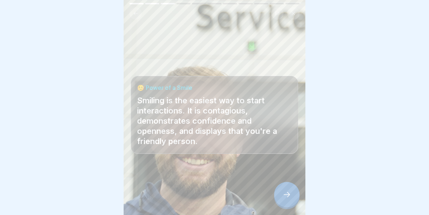
click at [286, 193] on icon at bounding box center [286, 194] width 9 height 9
click at [294, 192] on div at bounding box center [286, 194] width 25 height 25
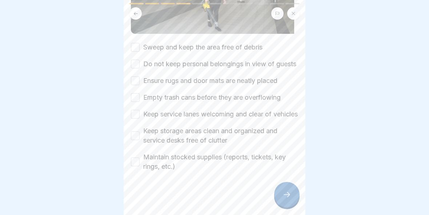
scroll to position [142, 0]
click at [135, 43] on button "Sweep and keep the area free of debris" at bounding box center [135, 47] width 9 height 9
click at [134, 60] on button "Do not keep personal belongings in view of guests" at bounding box center [135, 64] width 9 height 9
click at [136, 76] on button "Ensure rugs and door mats are neatly placed" at bounding box center [135, 80] width 9 height 9
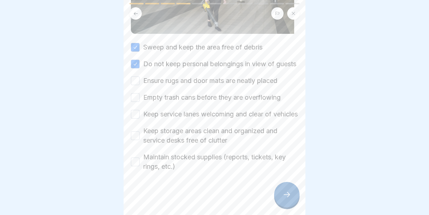
click at [126, 73] on div "✨ Presentation Matters: Clean & Safe Workspaces Be proactive in maintaining you…" at bounding box center [215, 107] width 182 height 215
click at [131, 76] on button "Ensure rugs and door mats are neatly placed" at bounding box center [135, 80] width 9 height 9
click at [138, 93] on button "Empty trash cans before they are overflowing" at bounding box center [135, 97] width 9 height 9
click at [128, 109] on div "✨ Presentation Matters: Clean & Safe Workspaces Be proactive in maintaining you…" at bounding box center [215, 107] width 182 height 215
click at [132, 113] on button "Keep service lanes welcoming and clear of vehicles" at bounding box center [135, 114] width 9 height 9
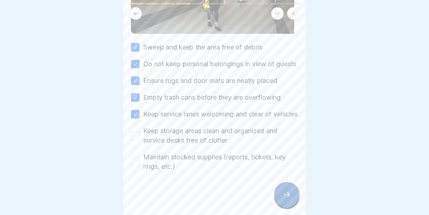
click at [135, 136] on button "Keep storage areas clean and organized and service desks free of clutter" at bounding box center [135, 135] width 9 height 9
click at [131, 164] on button "Maintain stocked supplies (reports, tickets, key rings, etc.)" at bounding box center [135, 161] width 9 height 9
click at [288, 193] on icon at bounding box center [286, 194] width 9 height 9
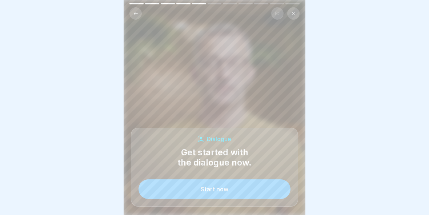
click at [228, 187] on div "Start now" at bounding box center [215, 189] width 28 height 7
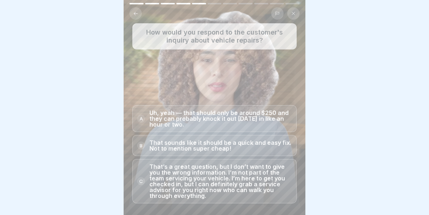
click at [315, 122] on div at bounding box center [214, 107] width 429 height 215
click at [247, 177] on p "That’s a great question, but I don’t want to give you the wrong information. I’…" at bounding box center [220, 180] width 142 height 35
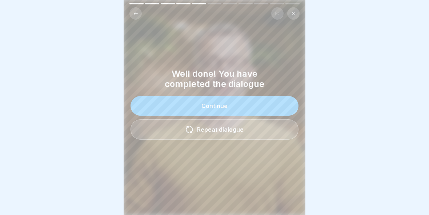
click at [260, 106] on button "Continue" at bounding box center [214, 106] width 168 height 20
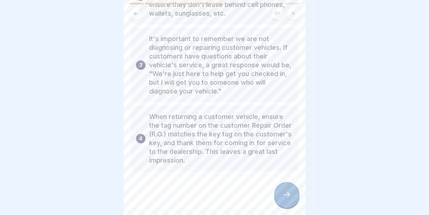
scroll to position [138, 0]
click at [287, 191] on icon at bounding box center [286, 194] width 9 height 9
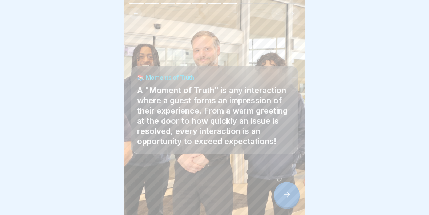
click at [290, 186] on div at bounding box center [286, 194] width 25 height 25
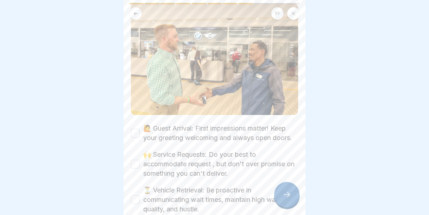
scroll to position [134, 0]
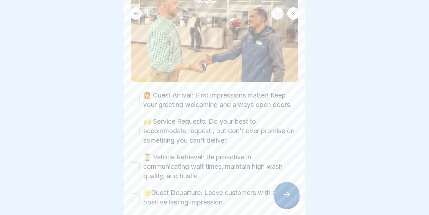
click at [304, 129] on div "🏆 Winning Your Moments of Truth These are the most common customer interactions…" at bounding box center [215, 107] width 182 height 215
click at [140, 96] on div "🙋 Guest Arrival: First impressions matter! Keep your greeting welcoming and alw…" at bounding box center [214, 99] width 167 height 19
click at [129, 100] on div "🏆 Winning Your Moments of Truth These are the most common customer interactions…" at bounding box center [215, 107] width 182 height 215
click at [137, 98] on button "🙋 Guest Arrival: First impressions matter! Keep your greeting welcoming and alw…" at bounding box center [135, 100] width 9 height 9
click at [132, 127] on button "🙌 Service Requests: Do your best to accommodate request , but don't over promis…" at bounding box center [135, 130] width 9 height 9
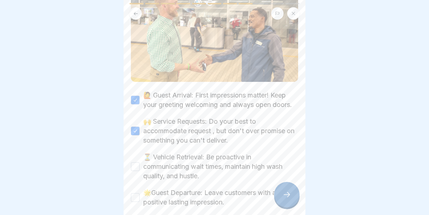
click at [134, 165] on button "⏳ Vehicle Retrieval: Be proactive in communicating wait times, maintain high wa…" at bounding box center [135, 166] width 9 height 9
click at [135, 197] on button "🌟Guest Departure: Leave customers with a positive lasting impression." at bounding box center [135, 197] width 9 height 9
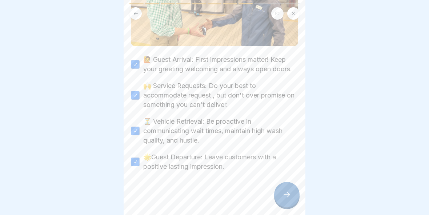
scroll to position [169, 0]
click at [288, 194] on icon at bounding box center [286, 194] width 9 height 9
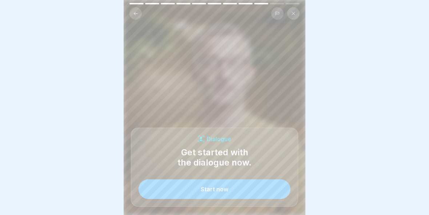
click at [216, 189] on div "Start now" at bounding box center [215, 189] width 28 height 7
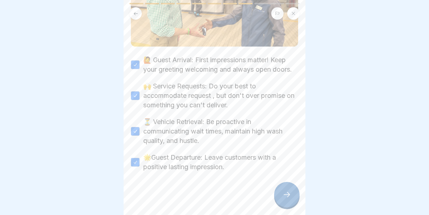
click at [287, 192] on icon at bounding box center [286, 194] width 9 height 9
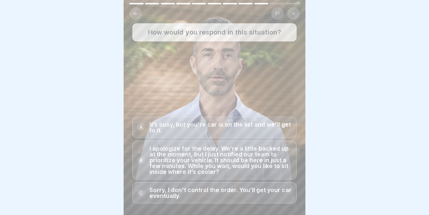
click at [190, 160] on p "I apologize for the delay. We’re a little backed up at the moment, but I just n…" at bounding box center [220, 159] width 142 height 29
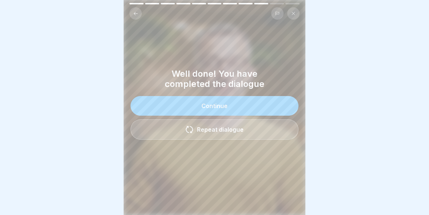
click at [285, 102] on button "Continue" at bounding box center [214, 106] width 168 height 20
click at [273, 112] on button "Continue" at bounding box center [214, 106] width 168 height 20
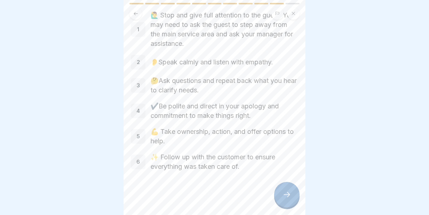
scroll to position [40, 0]
click at [288, 189] on div at bounding box center [286, 194] width 25 height 25
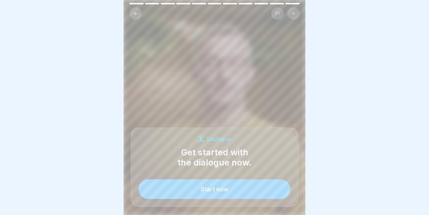
click at [257, 186] on button "Start now" at bounding box center [214, 189] width 152 height 20
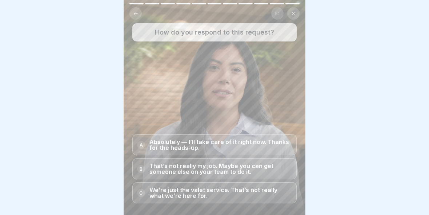
click at [280, 140] on p "Absolutely — I’ll take care of it right now. Thanks for the heads-up." at bounding box center [220, 145] width 142 height 12
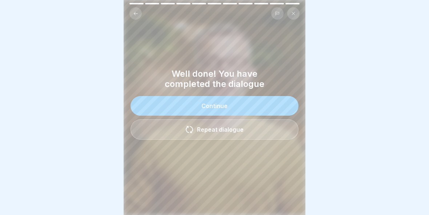
click at [256, 111] on button "Continue" at bounding box center [214, 106] width 168 height 20
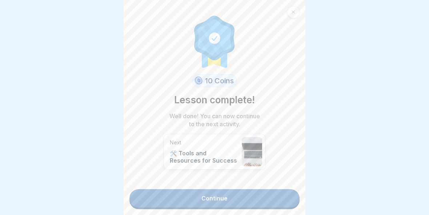
click at [267, 195] on link "Continue" at bounding box center [214, 198] width 170 height 18
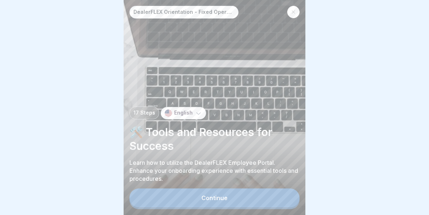
click at [279, 196] on button "Continue" at bounding box center [214, 197] width 170 height 19
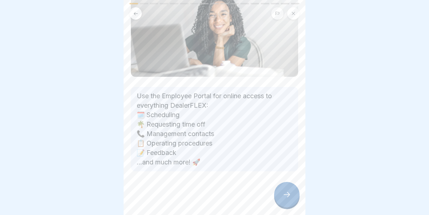
scroll to position [74, 0]
click at [286, 195] on icon at bounding box center [286, 194] width 9 height 9
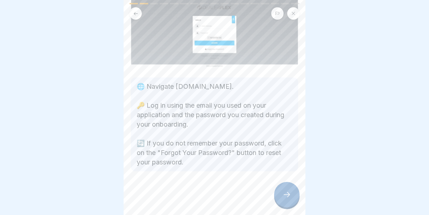
scroll to position [68, 0]
click at [288, 194] on icon at bounding box center [286, 194] width 9 height 9
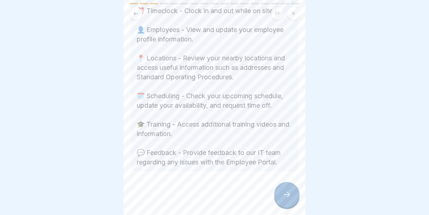
scroll to position [242, 0]
click at [284, 193] on icon at bounding box center [286, 194] width 9 height 9
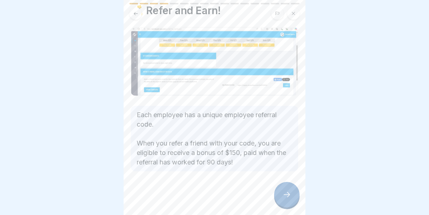
scroll to position [24, 0]
click at [288, 193] on icon at bounding box center [286, 194] width 7 height 5
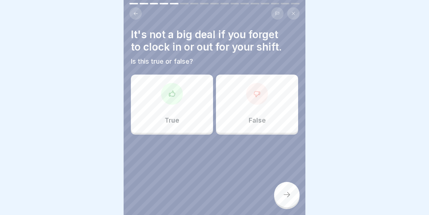
click at [259, 102] on div at bounding box center [257, 94] width 22 height 22
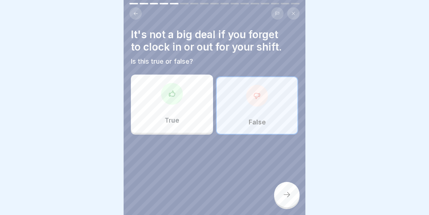
click at [287, 197] on icon at bounding box center [286, 194] width 7 height 5
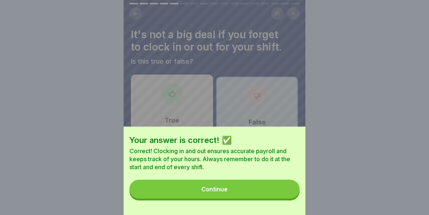
click at [252, 191] on button "Continue" at bounding box center [214, 188] width 170 height 19
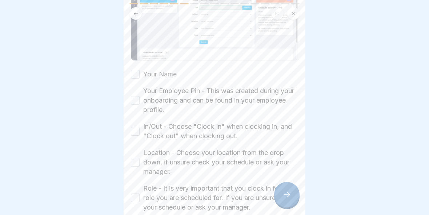
scroll to position [120, 0]
click at [135, 72] on button "Your Name" at bounding box center [135, 73] width 9 height 9
click at [134, 104] on button "Your Employee Pin - This was created during your onboarding and can be found in…" at bounding box center [135, 100] width 9 height 9
click at [132, 134] on button "In/Out - Choose "Clock In" when clocking in, and "Clock out" when clocking out." at bounding box center [135, 130] width 9 height 9
click at [129, 164] on div "🕒 Using the Employee Time Clock You will enter the following information when u…" at bounding box center [215, 107] width 182 height 215
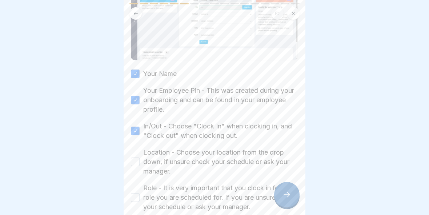
click at [132, 165] on button "Location - Choose your location from the drop down, if unsure check your schedu…" at bounding box center [135, 161] width 9 height 9
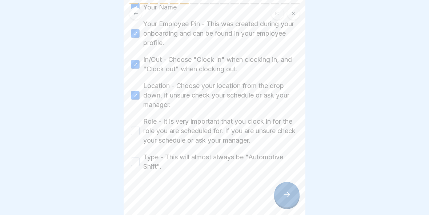
scroll to position [186, 0]
click at [136, 134] on button "Role - It is very important that you clock in for the role you are scheduled fo…" at bounding box center [135, 130] width 9 height 9
click at [139, 161] on button "Type - This will almost always be "Automotive Shift"." at bounding box center [135, 161] width 9 height 9
click at [292, 195] on div at bounding box center [286, 194] width 25 height 25
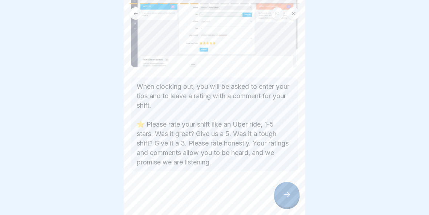
scroll to position [64, 0]
click at [288, 196] on icon at bounding box center [286, 194] width 7 height 5
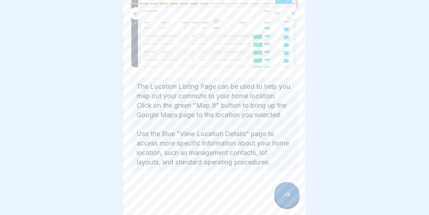
scroll to position [88, 0]
click at [292, 192] on div at bounding box center [286, 194] width 25 height 25
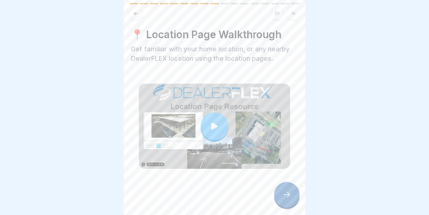
click at [218, 126] on icon at bounding box center [214, 126] width 10 height 10
click at [285, 194] on icon at bounding box center [286, 194] width 7 height 5
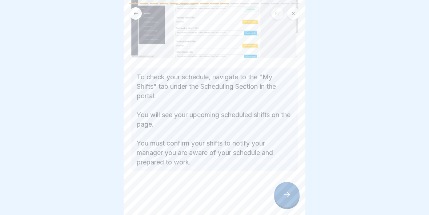
scroll to position [90, 0]
click at [286, 197] on icon at bounding box center [286, 194] width 9 height 9
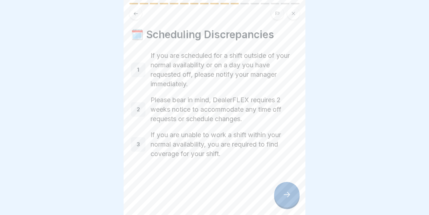
click at [287, 192] on icon at bounding box center [286, 194] width 9 height 9
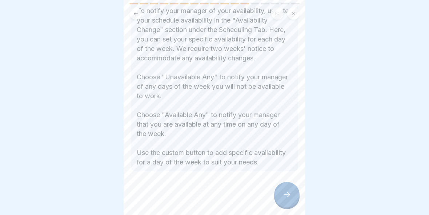
scroll to position [154, 0]
click at [287, 193] on icon at bounding box center [286, 194] width 9 height 9
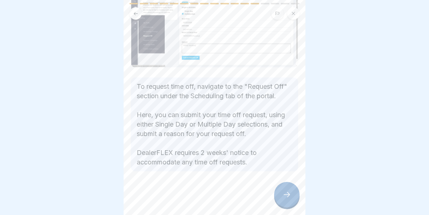
scroll to position [68, 0]
click at [287, 198] on icon at bounding box center [286, 194] width 9 height 9
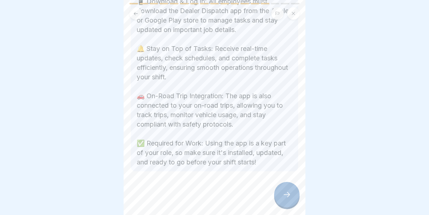
scroll to position [184, 0]
click at [292, 190] on div at bounding box center [286, 194] width 25 height 25
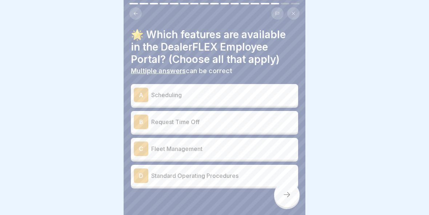
click at [267, 98] on p "Scheduling" at bounding box center [223, 94] width 144 height 9
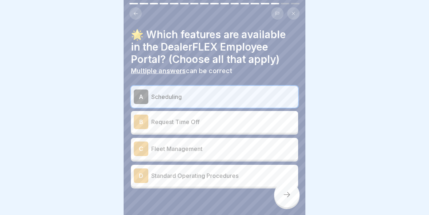
click at [260, 122] on p "Request Time Off" at bounding box center [223, 121] width 144 height 9
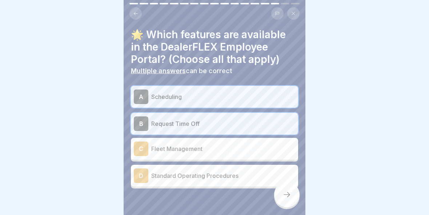
click at [241, 172] on p "Standard Operating Procedures" at bounding box center [223, 175] width 144 height 9
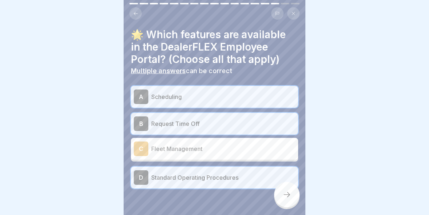
click at [288, 193] on icon at bounding box center [286, 194] width 9 height 9
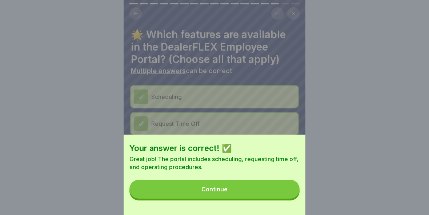
click at [253, 189] on button "Continue" at bounding box center [214, 188] width 170 height 19
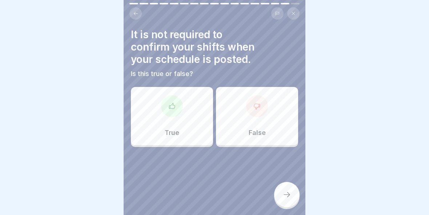
click at [266, 113] on div "False" at bounding box center [257, 116] width 82 height 58
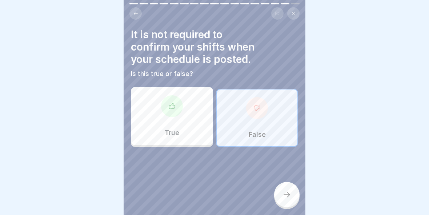
click at [285, 188] on div at bounding box center [286, 194] width 25 height 25
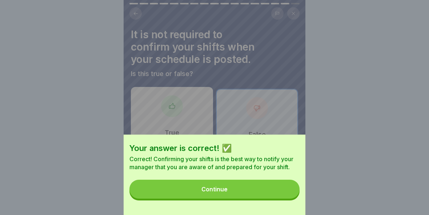
click at [253, 190] on button "Continue" at bounding box center [214, 188] width 170 height 19
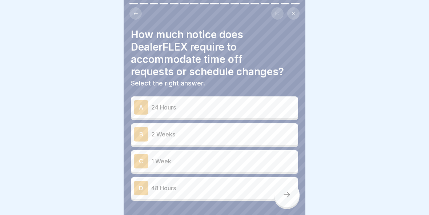
click at [243, 135] on p "2 Weeks" at bounding box center [223, 134] width 144 height 9
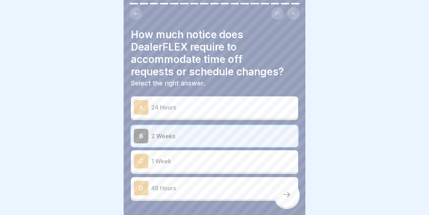
click at [287, 192] on icon at bounding box center [286, 194] width 9 height 9
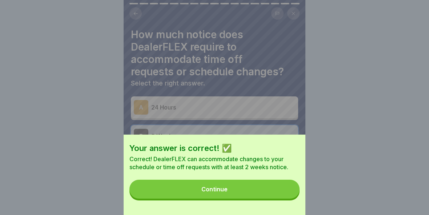
click at [256, 190] on button "Continue" at bounding box center [214, 188] width 170 height 19
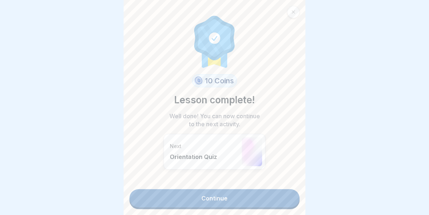
click at [250, 194] on link "Continue" at bounding box center [214, 198] width 170 height 18
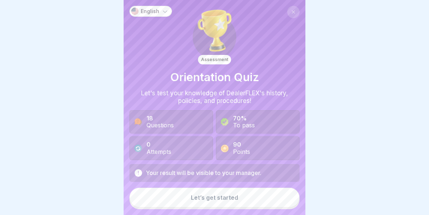
click at [236, 198] on div "Let’s get started" at bounding box center [214, 197] width 47 height 7
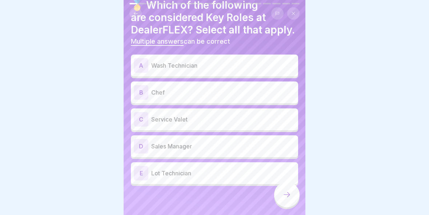
scroll to position [30, 0]
click at [277, 65] on p "Wash Technician" at bounding box center [223, 65] width 144 height 9
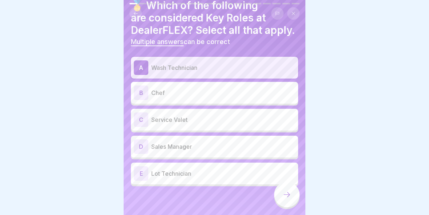
click at [241, 120] on p "Service Valet" at bounding box center [223, 119] width 144 height 9
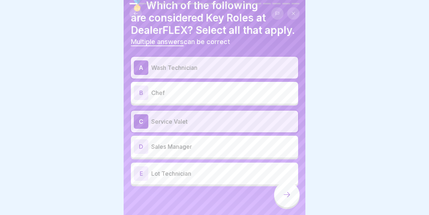
click at [233, 148] on p "Sales Manager" at bounding box center [223, 146] width 144 height 9
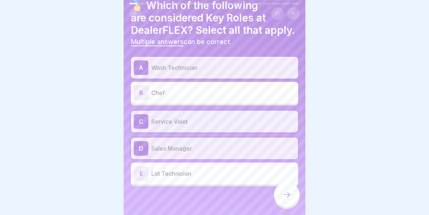
click at [222, 175] on p "Lot Technician" at bounding box center [223, 173] width 144 height 9
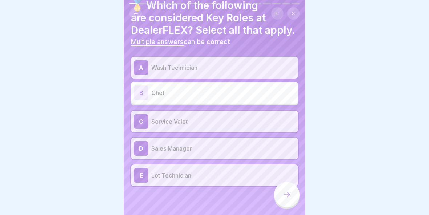
click at [288, 194] on icon at bounding box center [286, 194] width 7 height 5
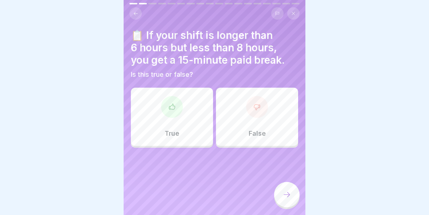
click at [174, 114] on div at bounding box center [172, 107] width 22 height 22
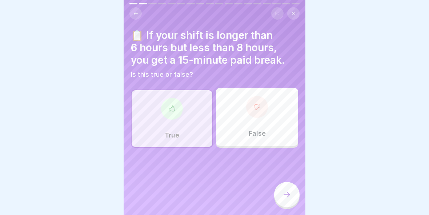
click at [279, 201] on div at bounding box center [286, 194] width 25 height 25
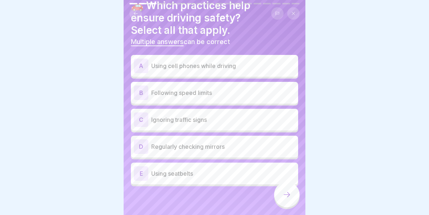
click at [261, 93] on p "Following speed limits" at bounding box center [223, 92] width 144 height 9
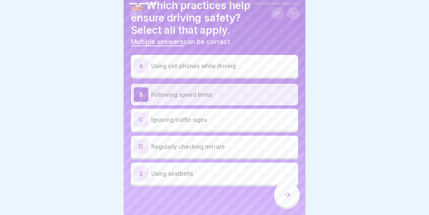
click at [229, 177] on div "E Using seatbelts" at bounding box center [214, 173] width 161 height 15
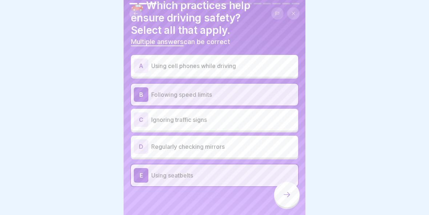
click at [247, 145] on p "Regularly checking mirrors" at bounding box center [223, 146] width 144 height 9
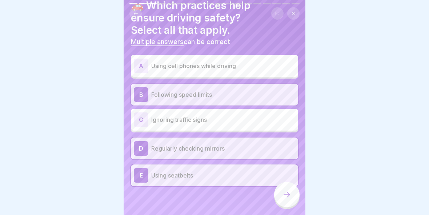
click at [288, 194] on icon at bounding box center [286, 194] width 9 height 9
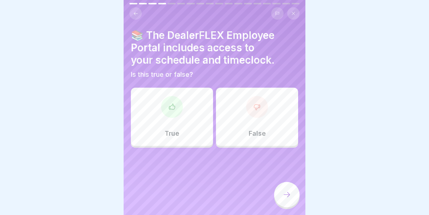
click at [286, 193] on icon at bounding box center [286, 194] width 9 height 9
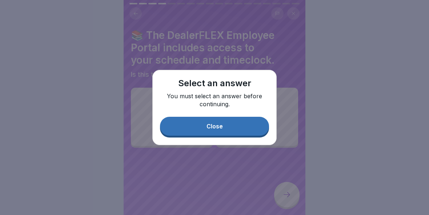
click at [243, 126] on button "Close" at bounding box center [214, 126] width 109 height 19
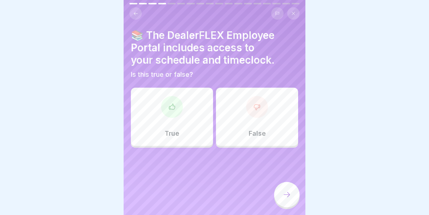
click at [173, 111] on div at bounding box center [172, 107] width 22 height 22
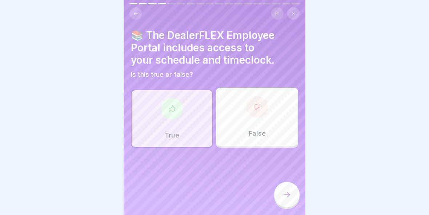
click at [295, 194] on div at bounding box center [286, 194] width 25 height 25
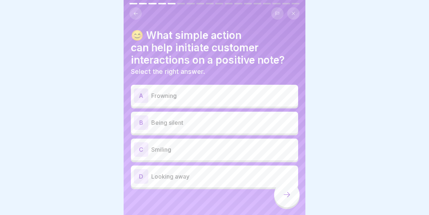
click at [214, 147] on p "Smiling" at bounding box center [223, 149] width 144 height 9
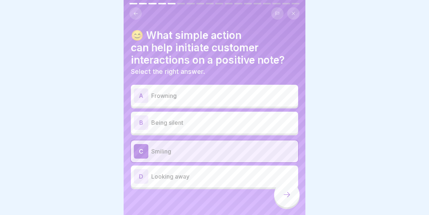
click at [288, 194] on icon at bounding box center [286, 194] width 7 height 5
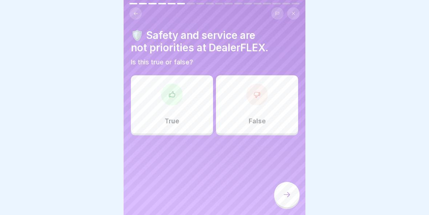
click at [256, 97] on icon at bounding box center [257, 94] width 6 height 5
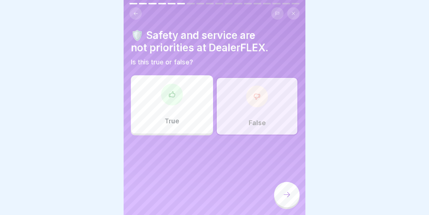
click at [287, 199] on div at bounding box center [286, 194] width 25 height 25
click at [291, 193] on div at bounding box center [286, 194] width 25 height 25
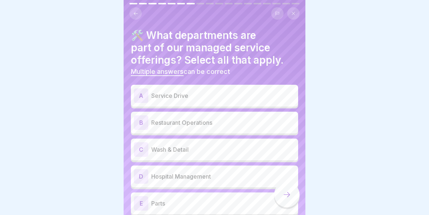
click at [226, 95] on p "Service Drive" at bounding box center [223, 95] width 144 height 9
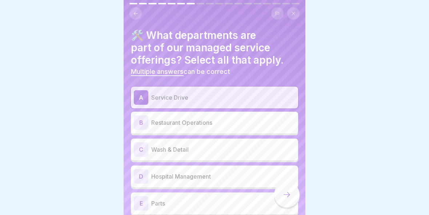
click at [212, 146] on p "Wash & Detail" at bounding box center [223, 149] width 144 height 9
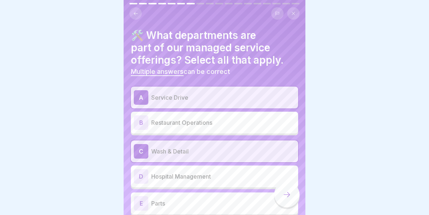
click at [172, 203] on p "Parts" at bounding box center [223, 203] width 144 height 9
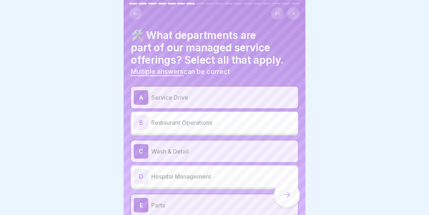
click at [290, 197] on icon at bounding box center [286, 194] width 9 height 9
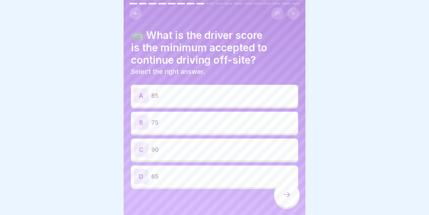
click at [235, 153] on div "C 90" at bounding box center [214, 149] width 161 height 15
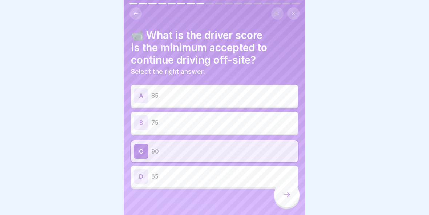
click at [282, 194] on div at bounding box center [286, 194] width 25 height 25
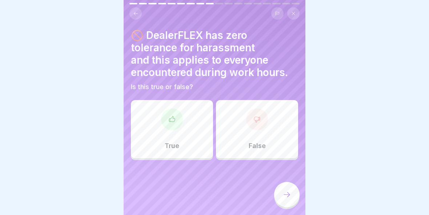
click at [174, 125] on div at bounding box center [172, 119] width 22 height 22
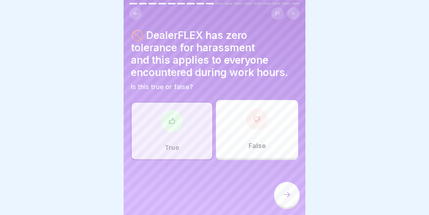
click at [290, 193] on icon at bounding box center [286, 194] width 9 height 9
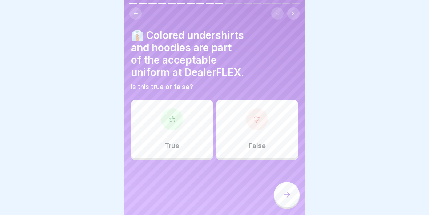
click at [279, 201] on div at bounding box center [286, 194] width 25 height 25
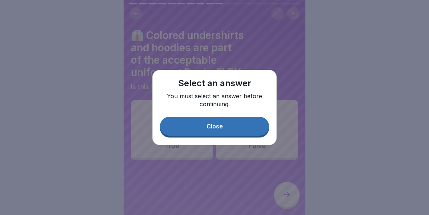
click at [229, 126] on button "Close" at bounding box center [214, 126] width 109 height 19
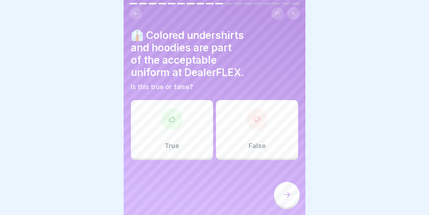
click at [259, 122] on icon at bounding box center [256, 119] width 7 height 7
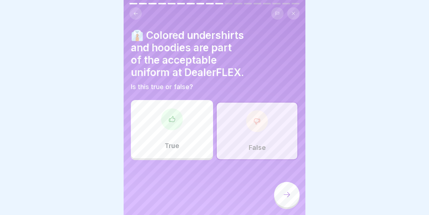
click at [286, 193] on icon at bounding box center [286, 194] width 9 height 9
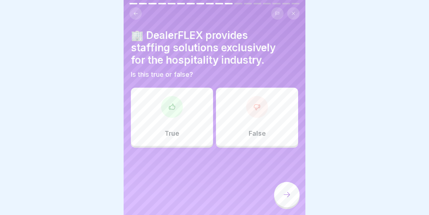
click at [254, 106] on icon at bounding box center [256, 106] width 7 height 7
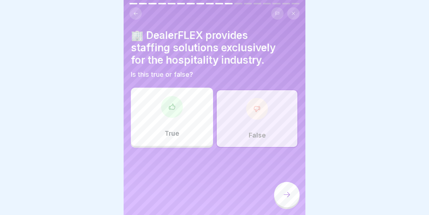
click at [288, 195] on icon at bounding box center [286, 194] width 9 height 9
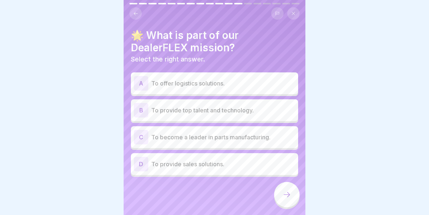
click at [244, 88] on div "A To offer logistics solutions." at bounding box center [214, 83] width 161 height 15
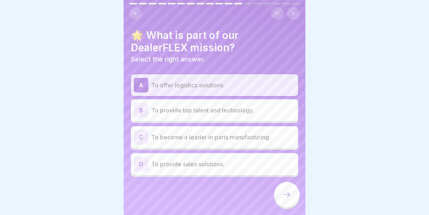
click at [295, 198] on div at bounding box center [286, 194] width 25 height 25
click at [282, 204] on div at bounding box center [286, 194] width 25 height 25
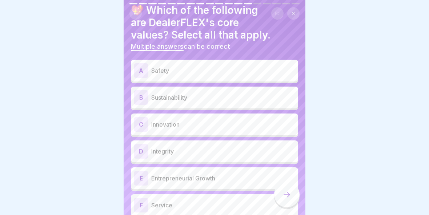
scroll to position [25, 0]
click at [221, 70] on p "Safety" at bounding box center [223, 70] width 144 height 9
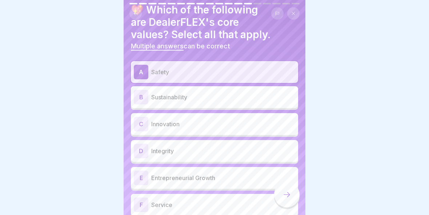
click at [215, 150] on p "Integrity" at bounding box center [223, 150] width 144 height 9
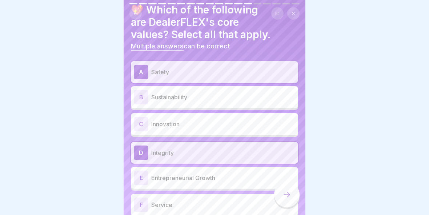
click at [230, 201] on p "Service" at bounding box center [223, 204] width 144 height 9
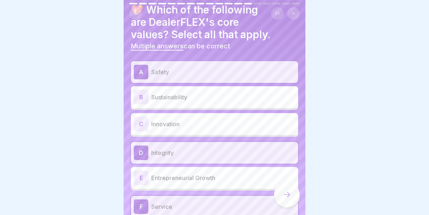
click at [289, 197] on icon at bounding box center [286, 194] width 9 height 9
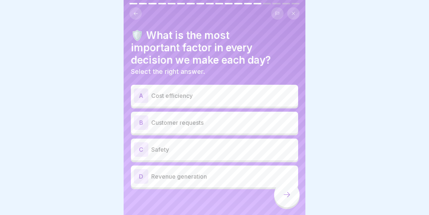
click at [227, 152] on p "Safety" at bounding box center [223, 149] width 144 height 9
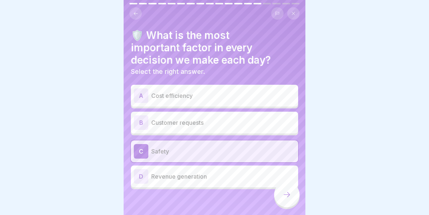
click at [287, 198] on icon at bounding box center [286, 194] width 9 height 9
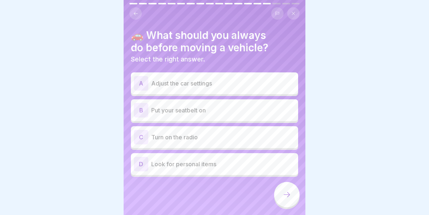
click at [232, 113] on p "Put your seatbelt on" at bounding box center [223, 110] width 144 height 9
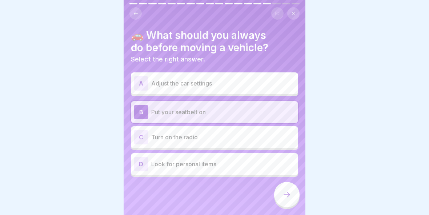
click at [286, 196] on icon at bounding box center [286, 194] width 9 height 9
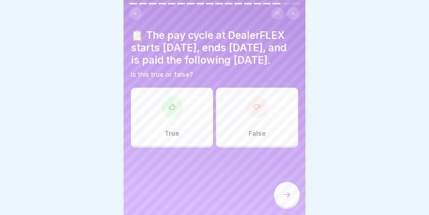
click at [173, 118] on div at bounding box center [172, 107] width 22 height 22
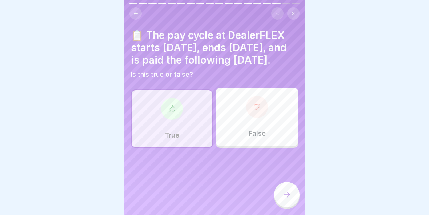
click at [283, 196] on icon at bounding box center [286, 194] width 9 height 9
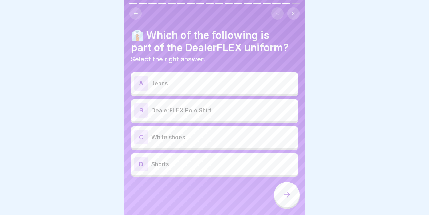
click at [204, 114] on div "B DealerFLEX Polo Shirt" at bounding box center [214, 110] width 161 height 15
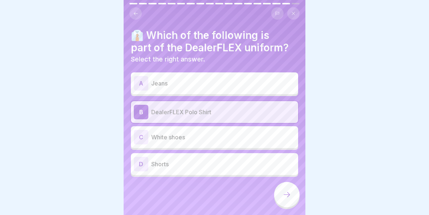
click at [284, 198] on icon at bounding box center [286, 194] width 9 height 9
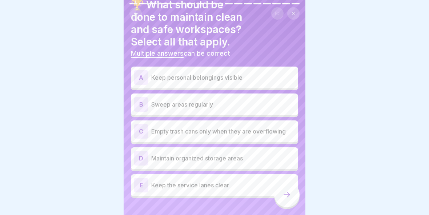
scroll to position [30, 0]
click at [211, 101] on p "Sweep areas regularly" at bounding box center [223, 105] width 144 height 9
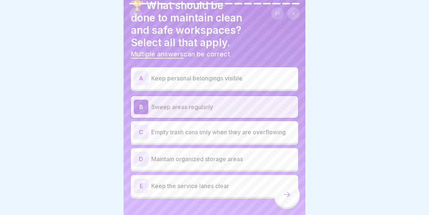
click at [242, 154] on p "Maintain organized storage areas" at bounding box center [223, 158] width 144 height 9
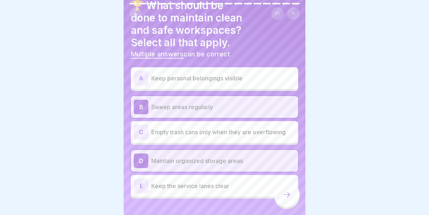
click at [226, 181] on p "Keep the service lanes clear" at bounding box center [223, 185] width 144 height 9
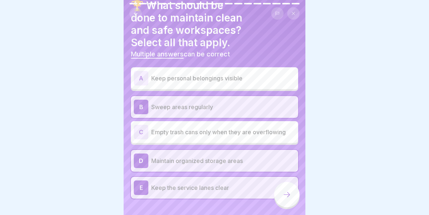
click at [283, 196] on icon at bounding box center [286, 194] width 9 height 9
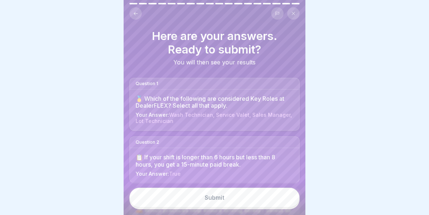
click at [230, 201] on button "Submit" at bounding box center [214, 197] width 170 height 20
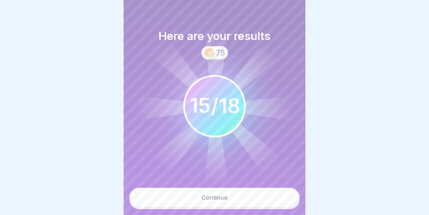
click at [224, 196] on div "Continue" at bounding box center [214, 197] width 26 height 7
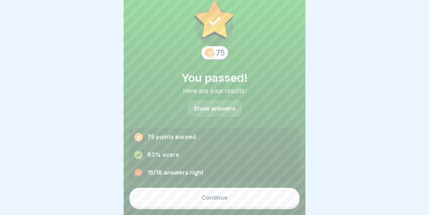
scroll to position [18, 0]
click at [221, 200] on div "Continue" at bounding box center [214, 197] width 26 height 7
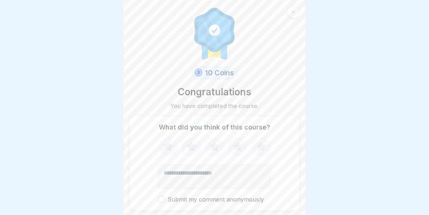
click at [261, 147] on icon at bounding box center [260, 146] width 9 height 9
click at [163, 198] on button "Submit my comment anonymously" at bounding box center [161, 199] width 7 height 7
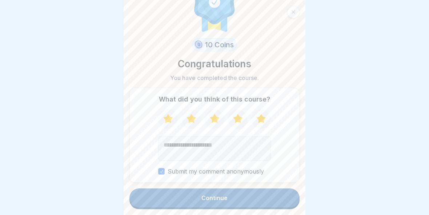
scroll to position [28, 0]
click at [209, 201] on div "Continue" at bounding box center [214, 198] width 26 height 7
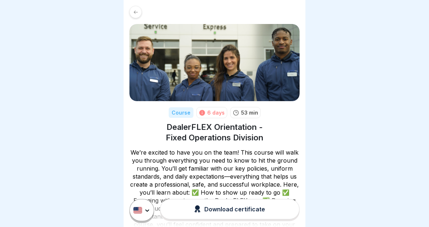
click at [258, 212] on div "Download certificate" at bounding box center [229, 209] width 71 height 8
